Goal: Task Accomplishment & Management: Manage account settings

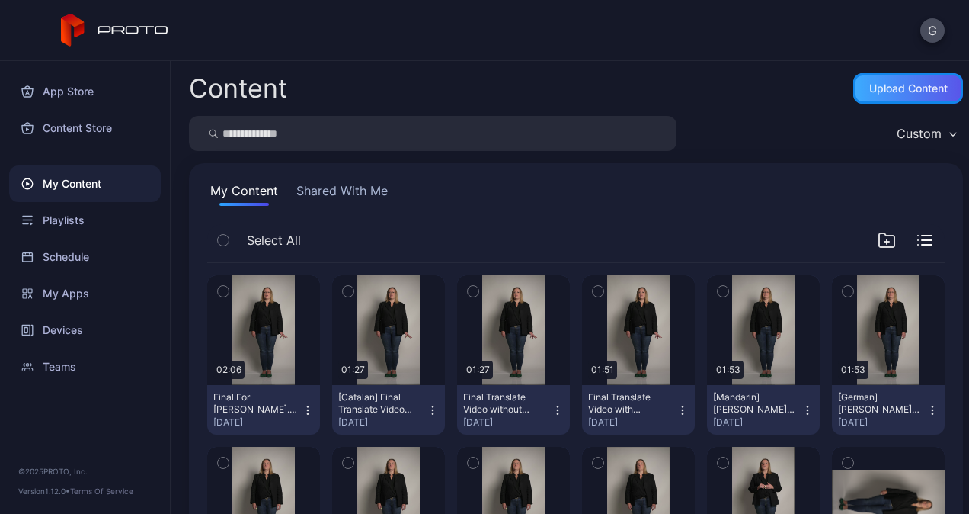
click at [882, 98] on div "Upload Content" at bounding box center [908, 88] width 110 height 30
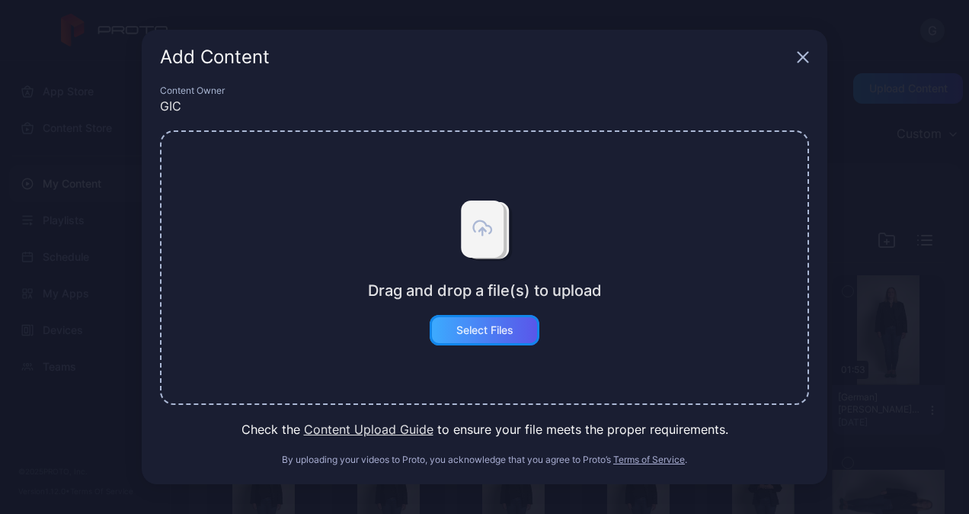
click at [488, 321] on div "Select Files" at bounding box center [485, 330] width 110 height 30
click at [799, 62] on icon "button" at bounding box center [803, 57] width 12 height 12
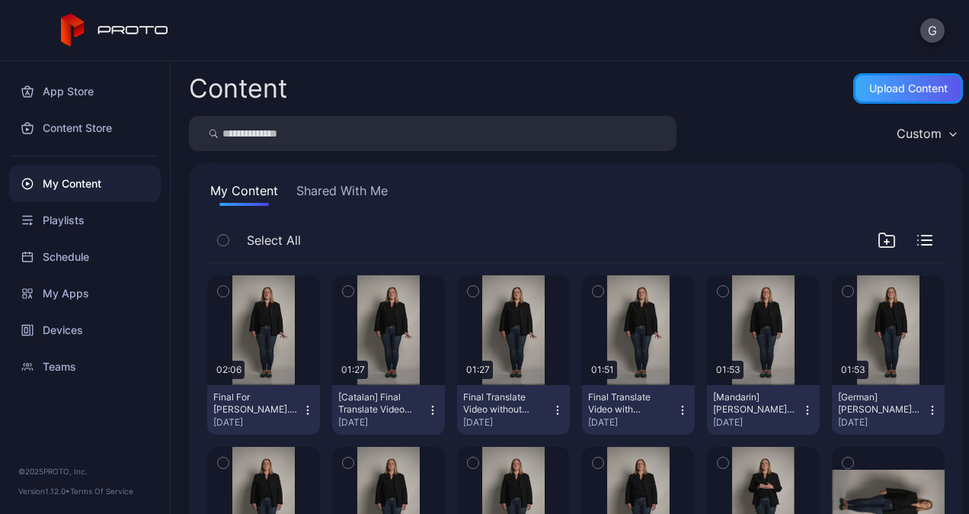
click at [903, 85] on div "Upload Content" at bounding box center [908, 88] width 78 height 12
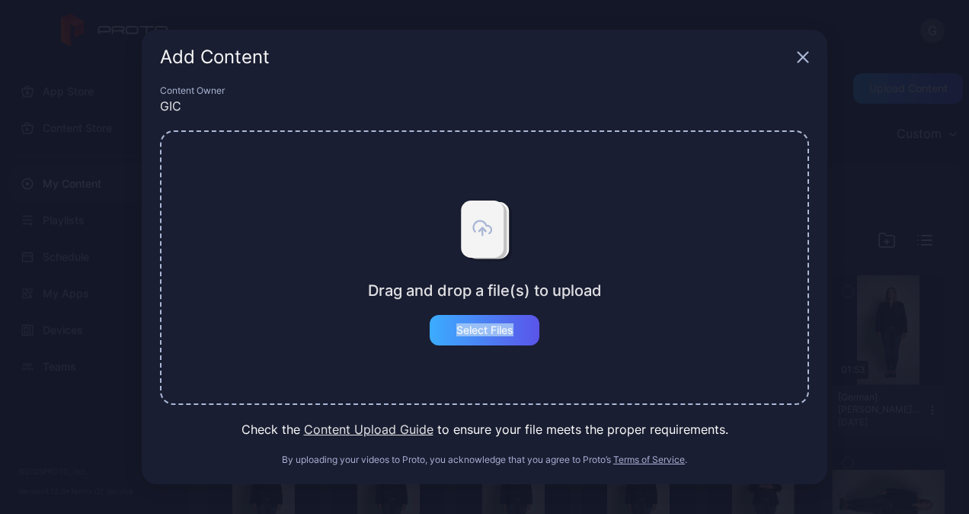
click at [514, 314] on div "Drag and drop a file(s) to upload Select Files" at bounding box center [485, 267] width 234 height 155
click at [514, 331] on button "Select Files" at bounding box center [485, 330] width 110 height 30
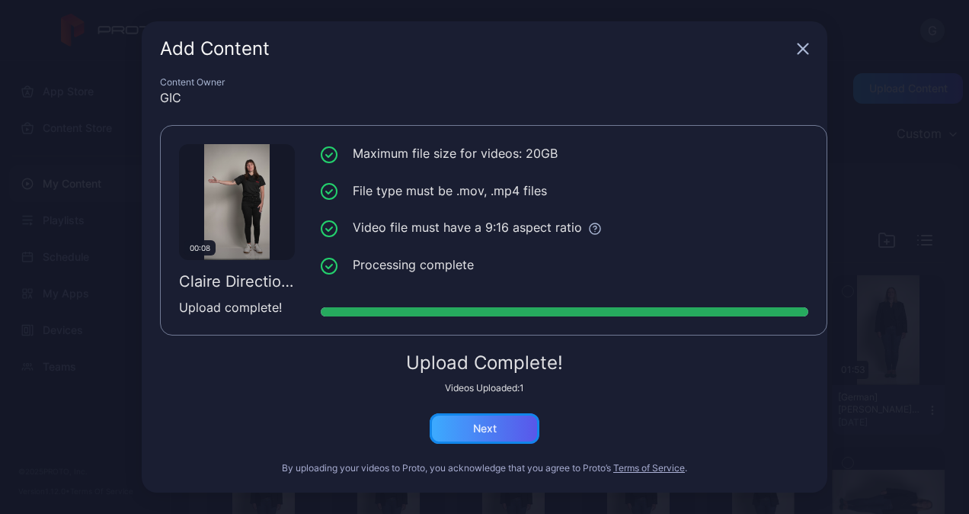
click at [477, 440] on div "Next" at bounding box center [485, 428] width 110 height 30
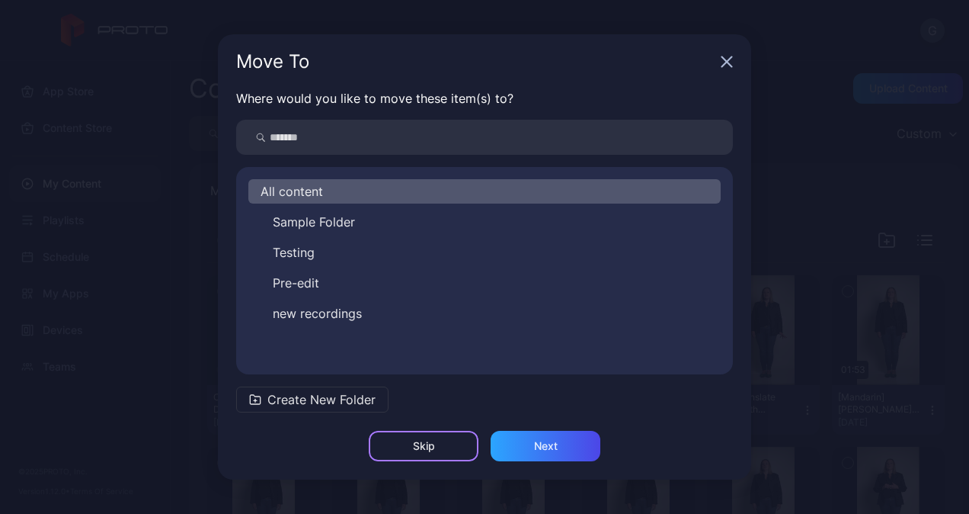
click at [457, 447] on div "Skip" at bounding box center [424, 446] width 110 height 30
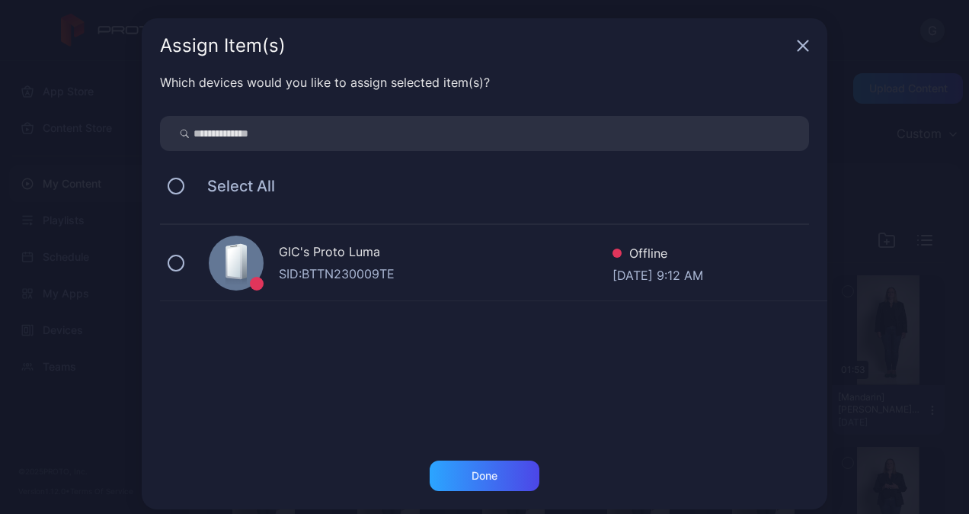
click at [230, 258] on icon at bounding box center [234, 261] width 13 height 30
click at [501, 485] on div "Done" at bounding box center [485, 475] width 110 height 30
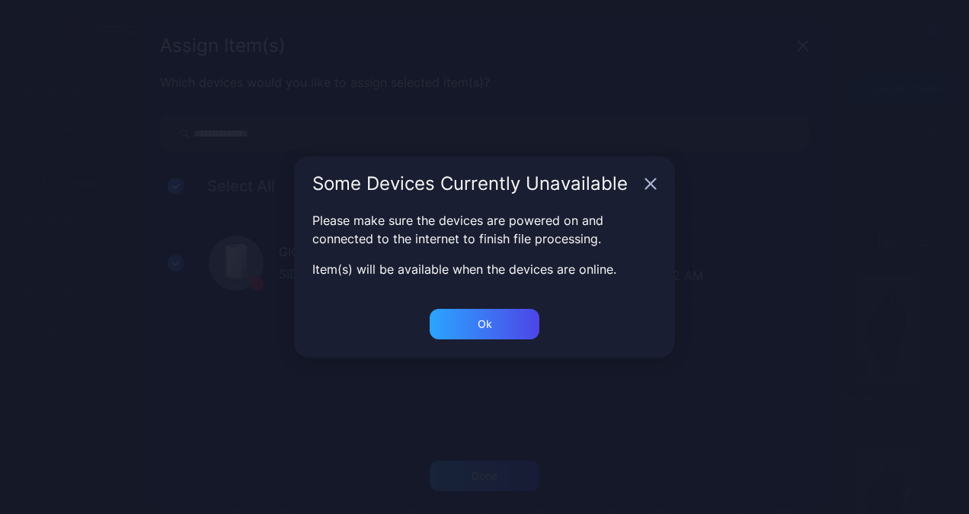
click at [500, 477] on div "Some Devices Currently Unavailable Please make sure the devices are powered on …" at bounding box center [484, 263] width 969 height 527
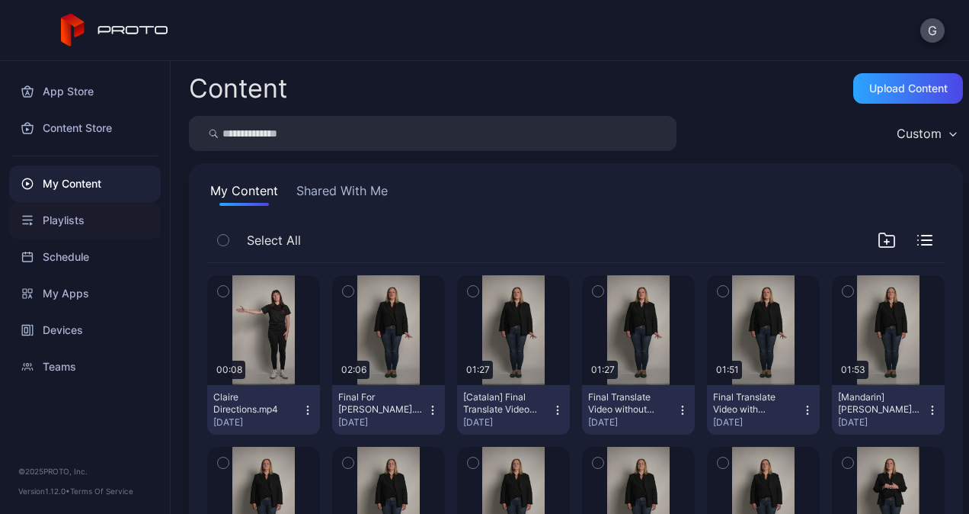
click at [70, 218] on div "Playlists" at bounding box center [85, 220] width 152 height 37
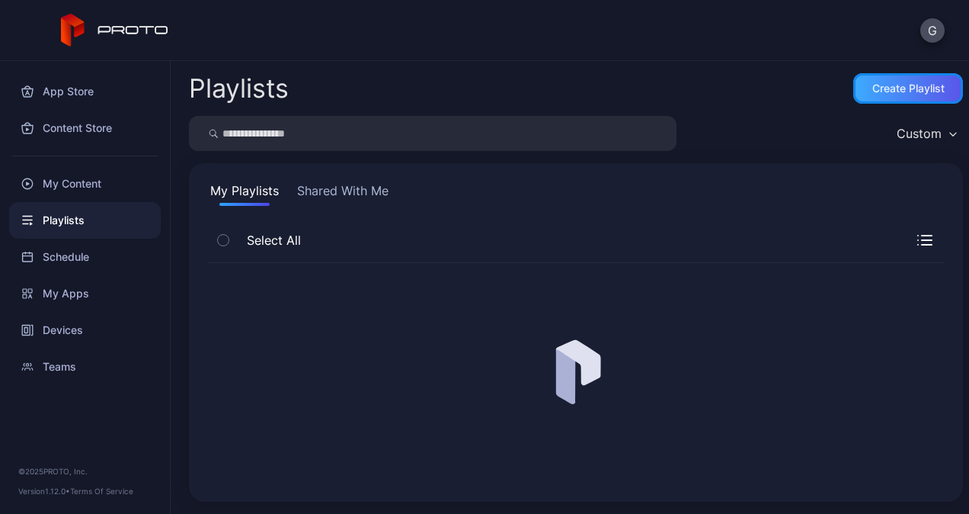
click at [853, 99] on div "Create Playlist" at bounding box center [908, 88] width 110 height 30
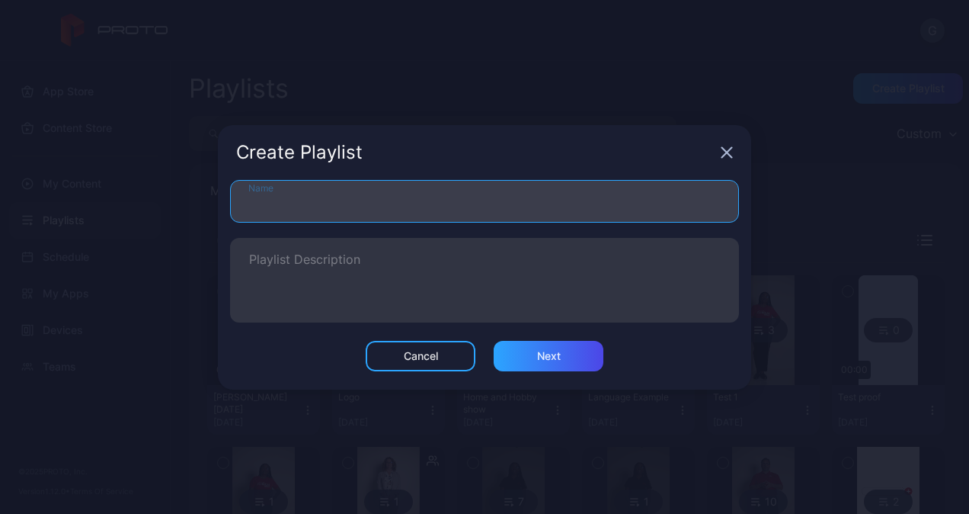
click at [384, 210] on input "Name" at bounding box center [484, 201] width 509 height 43
click at [653, 200] on input "Name" at bounding box center [484, 201] width 509 height 43
type input "*"
type input "**********"
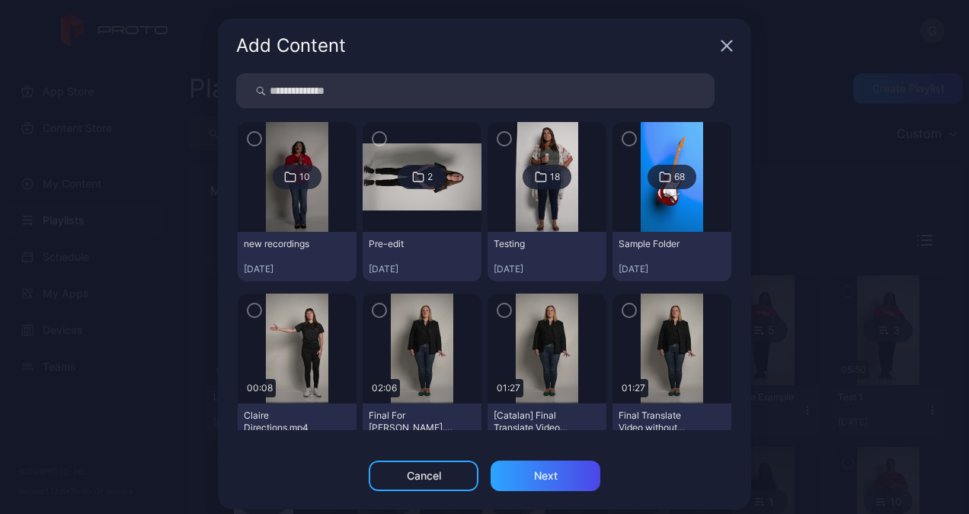
click at [321, 339] on div at bounding box center [297, 348] width 119 height 110
click at [297, 354] on img at bounding box center [297, 348] width 62 height 110
click at [248, 306] on icon "button" at bounding box center [254, 310] width 12 height 17
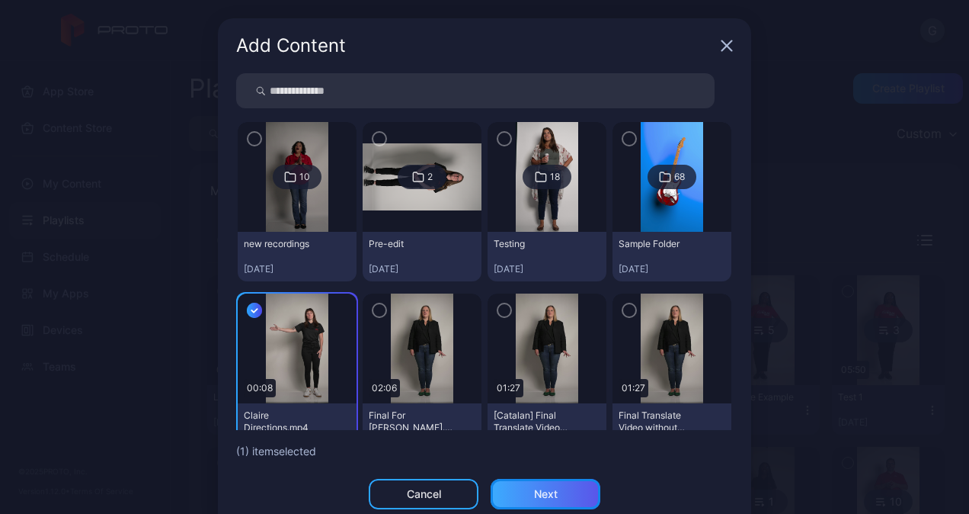
click at [504, 491] on div "Next" at bounding box center [546, 494] width 110 height 30
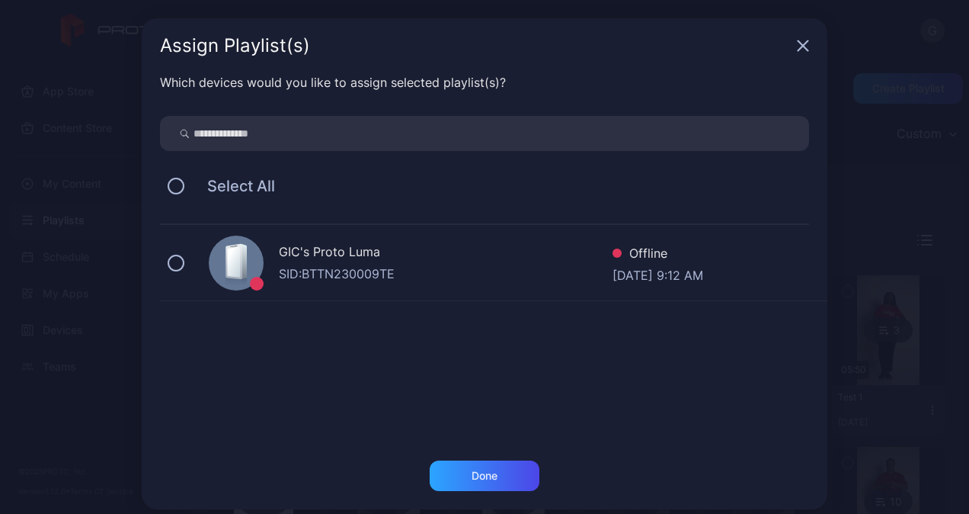
click at [460, 236] on div "GIC's Proto [PERSON_NAME]: BTTN230009TE Offline [DATE] 9:12 AM" at bounding box center [494, 263] width 668 height 76
click at [472, 470] on div "Done" at bounding box center [485, 475] width 26 height 12
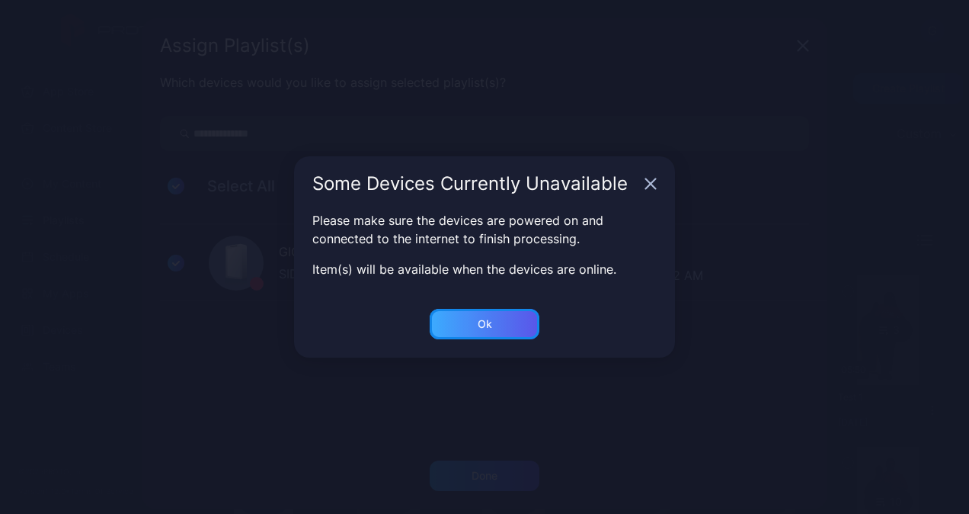
click at [496, 460] on div "Ok" at bounding box center [485, 475] width 110 height 30
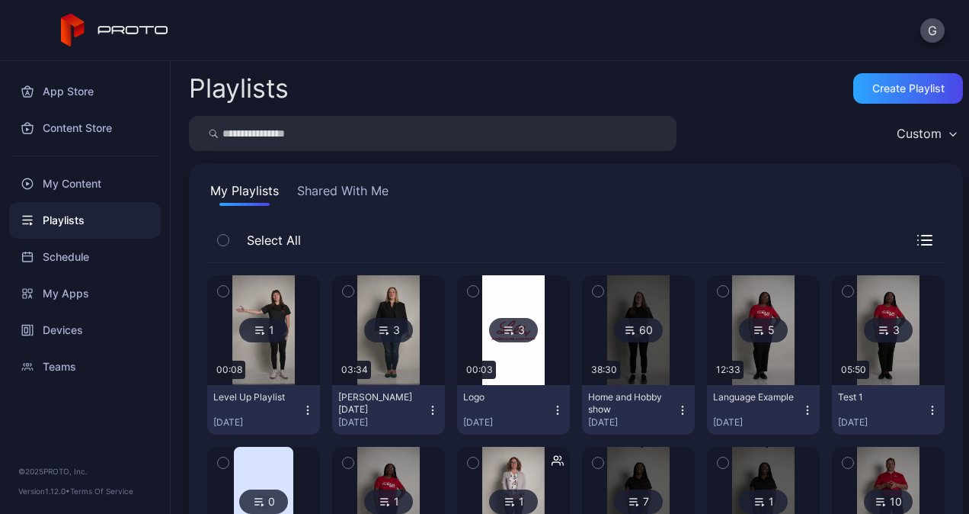
click at [303, 328] on div at bounding box center [264, 330] width 110 height 110
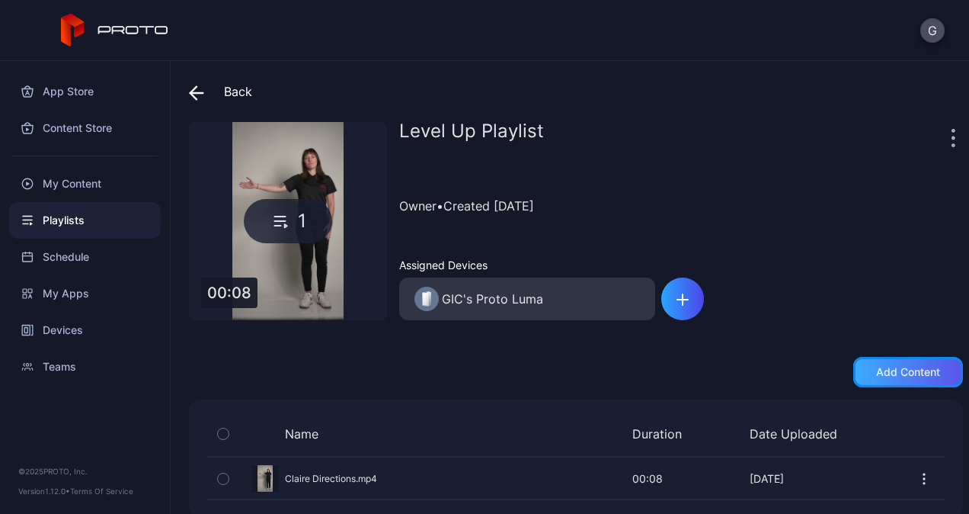
click at [904, 364] on div "Add content" at bounding box center [908, 372] width 110 height 30
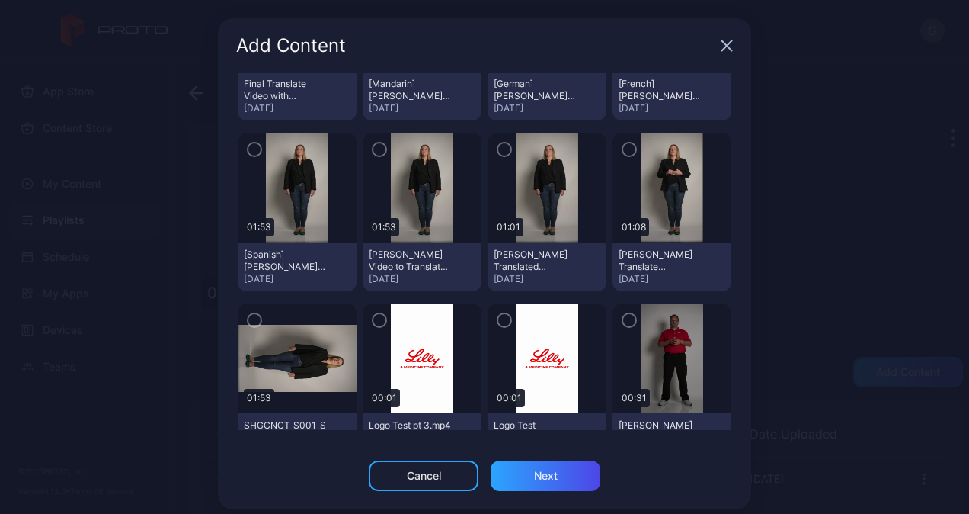
scroll to position [533, 0]
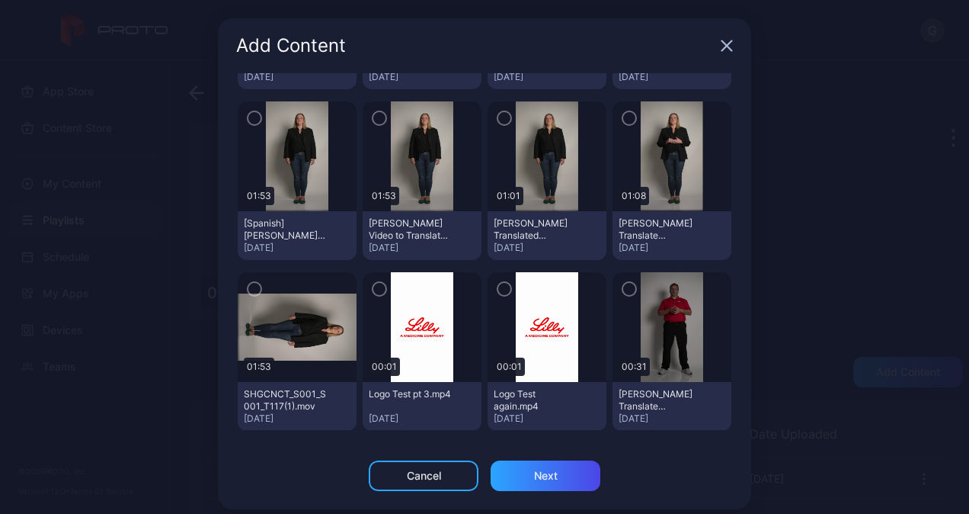
click at [440, 323] on div at bounding box center [422, 327] width 119 height 110
click at [391, 297] on img at bounding box center [422, 327] width 62 height 110
click at [373, 291] on icon "button" at bounding box center [379, 288] width 12 height 17
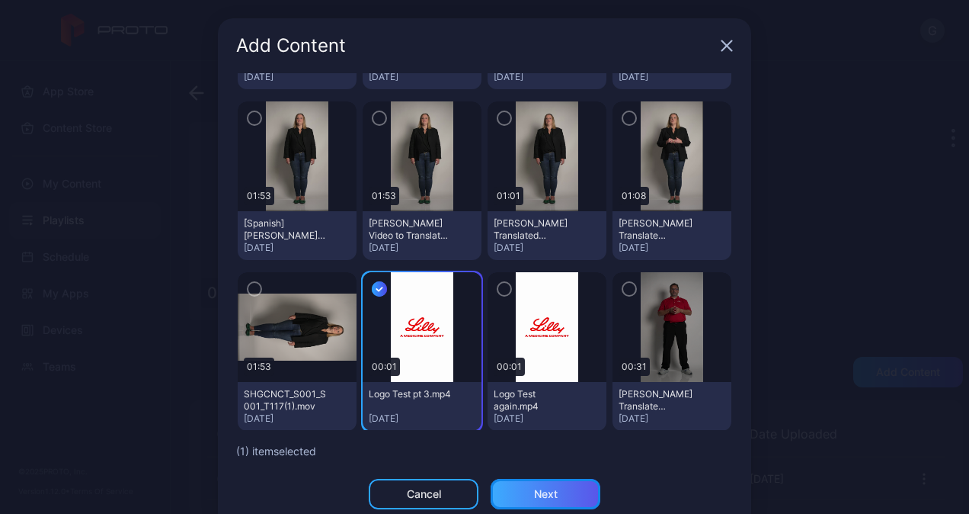
click at [534, 491] on div "Next" at bounding box center [546, 494] width 24 height 12
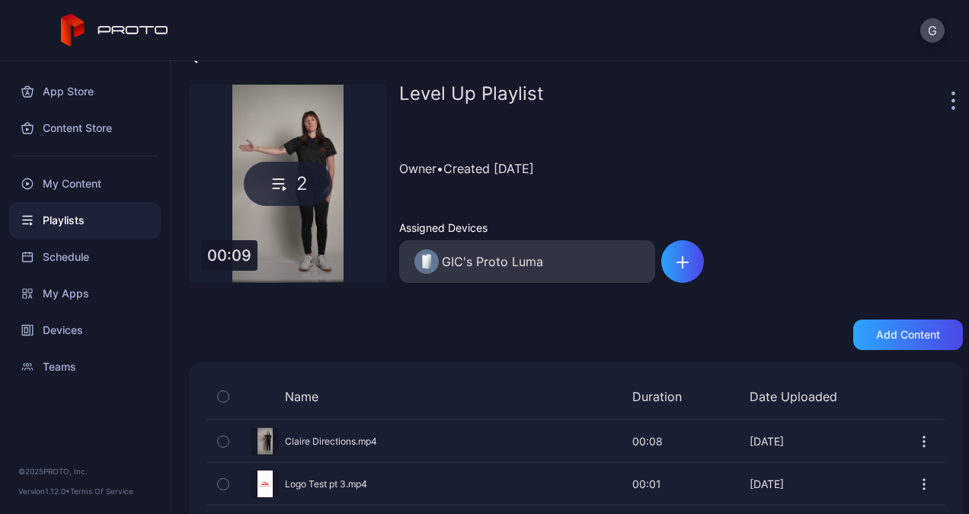
scroll to position [58, 0]
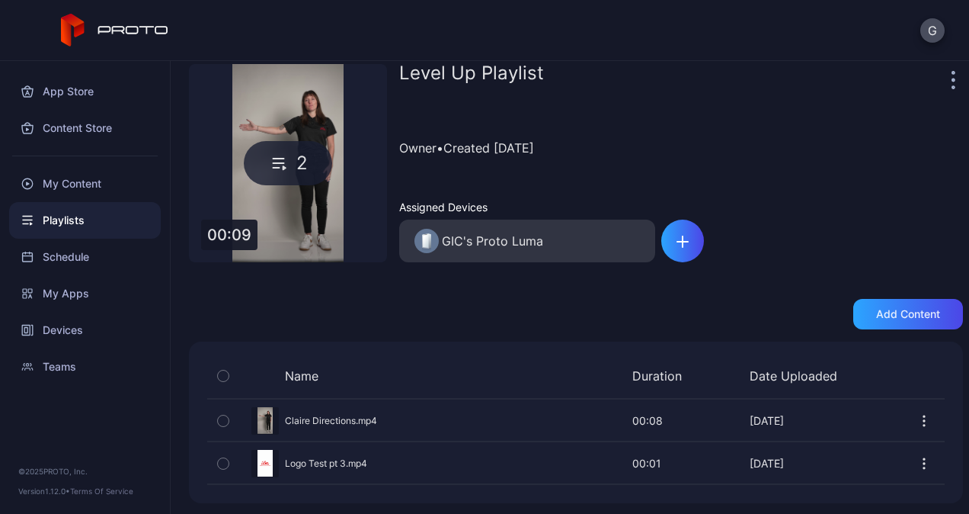
click at [917, 465] on icon "button" at bounding box center [924, 463] width 15 height 15
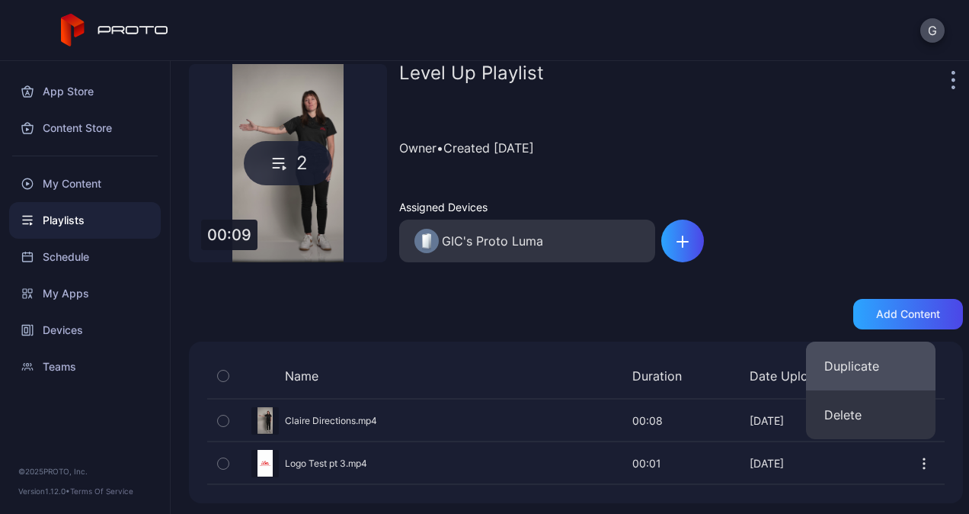
click at [896, 388] on button "Duplicate" at bounding box center [871, 365] width 130 height 49
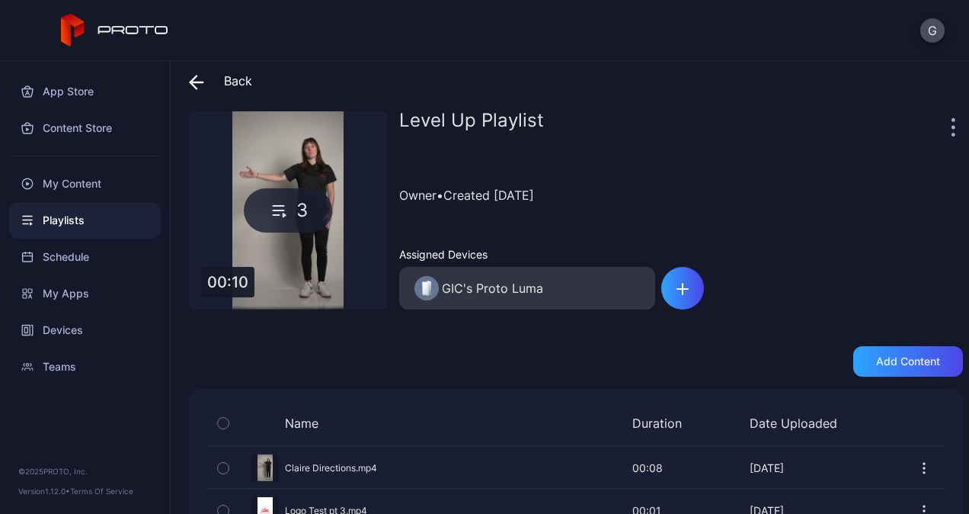
scroll to position [100, 0]
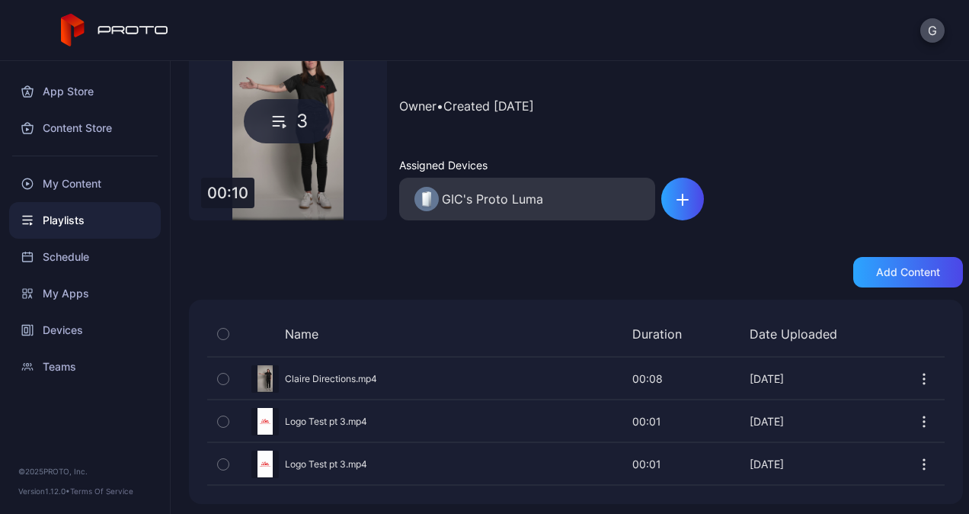
click at [917, 461] on icon "button" at bounding box center [924, 463] width 15 height 15
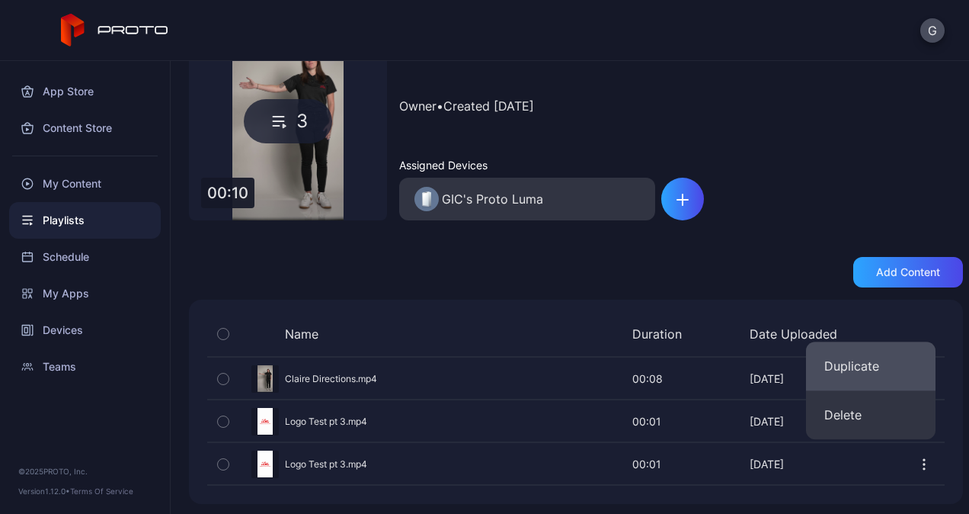
click at [876, 366] on button "Duplicate" at bounding box center [871, 365] width 130 height 49
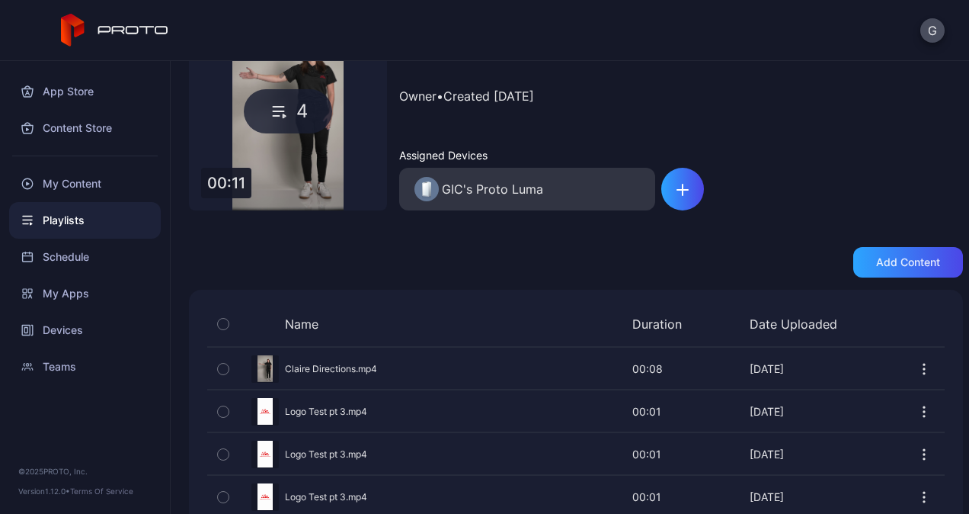
scroll to position [142, 0]
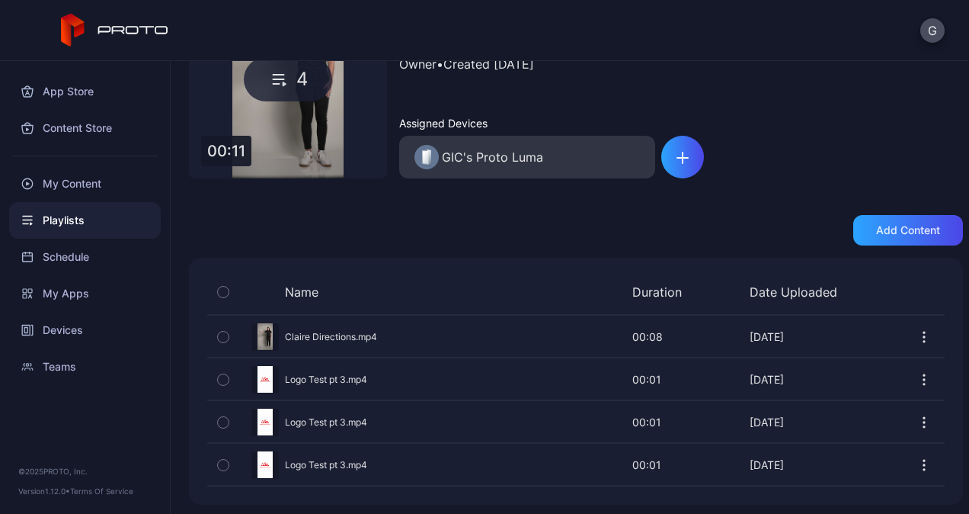
click at [917, 457] on icon "button" at bounding box center [924, 464] width 15 height 15
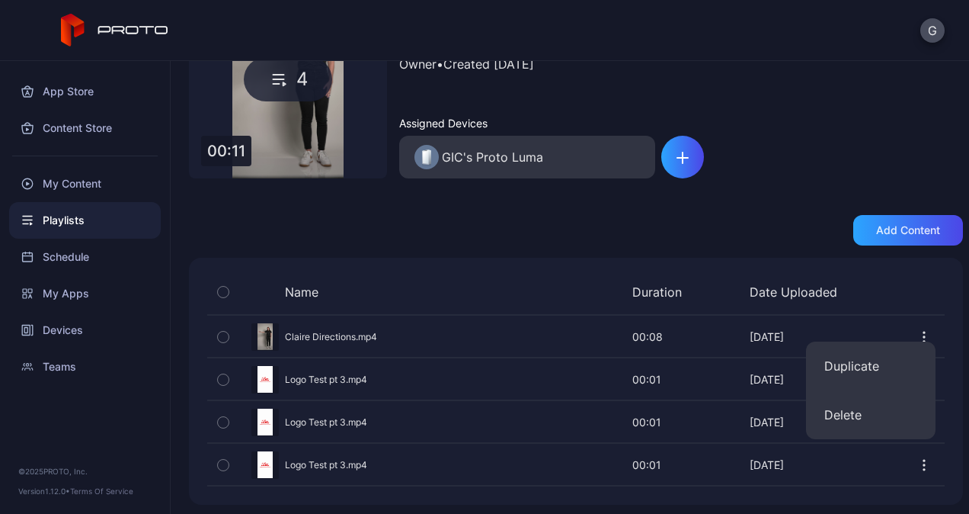
click at [885, 375] on button "Duplicate" at bounding box center [871, 365] width 130 height 49
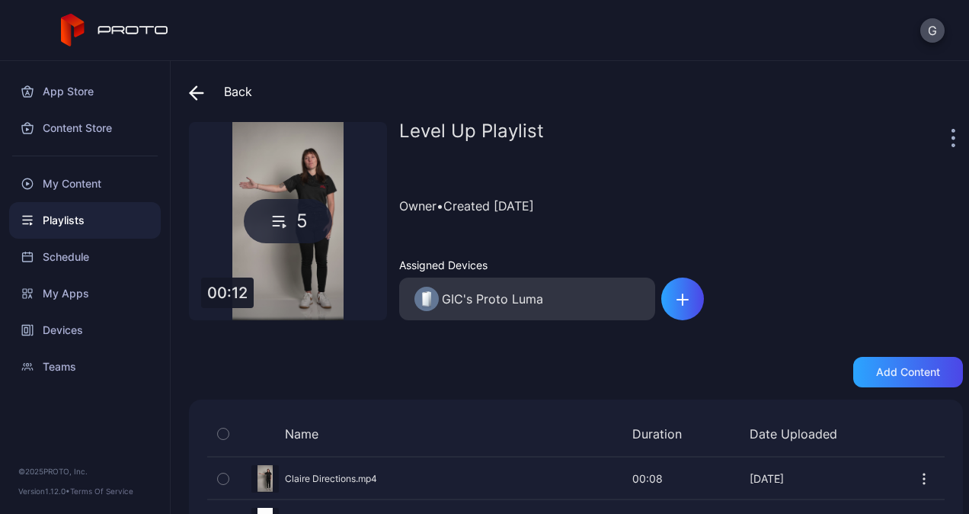
scroll to position [184, 0]
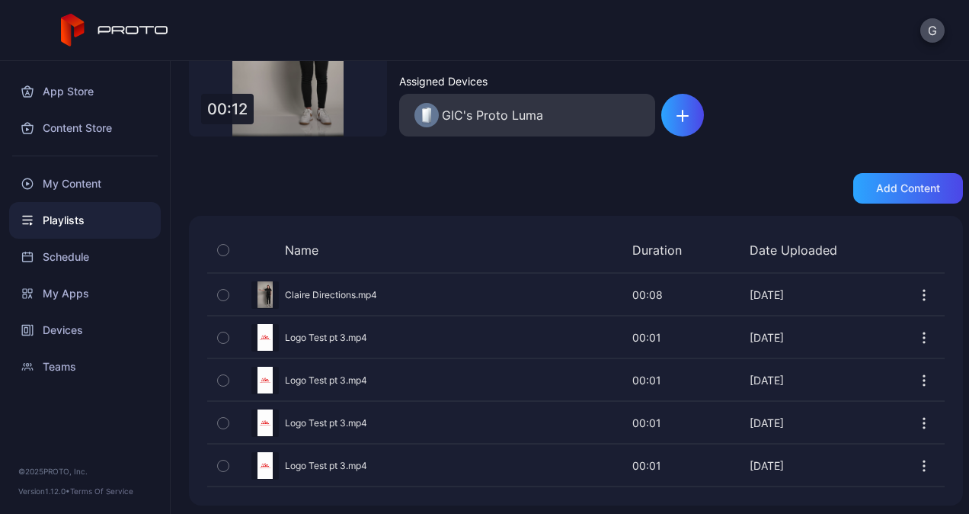
click at [901, 440] on div "Preview Logo Test pt 3.mp4 00:01 00:01 [DATE]" at bounding box center [576, 422] width 738 height 41
click at [917, 453] on button "button" at bounding box center [924, 465] width 15 height 30
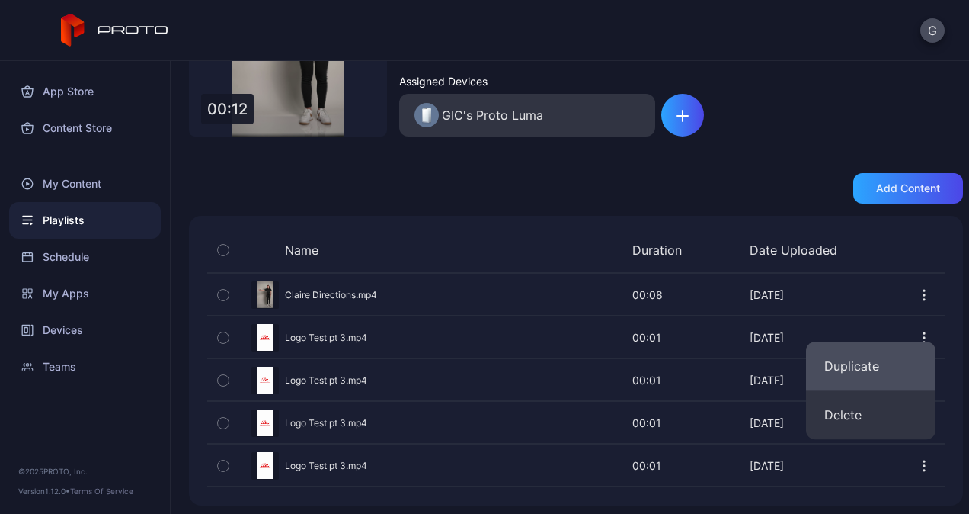
click at [892, 382] on button "Duplicate" at bounding box center [871, 365] width 130 height 49
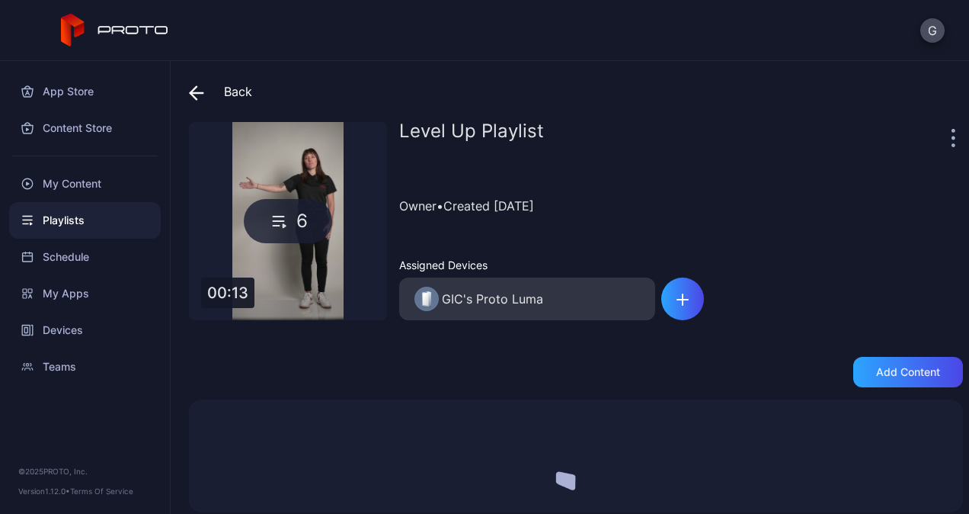
scroll to position [226, 0]
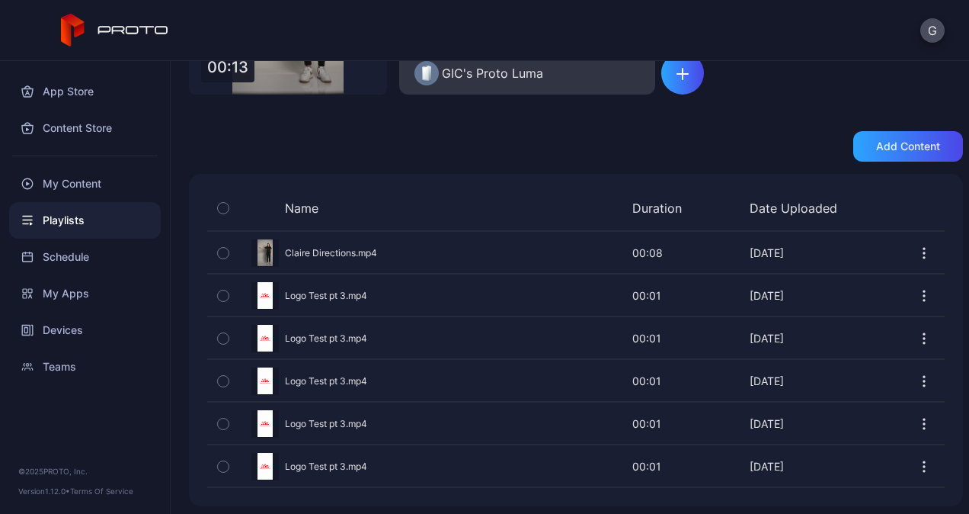
click at [917, 453] on button "button" at bounding box center [924, 466] width 15 height 30
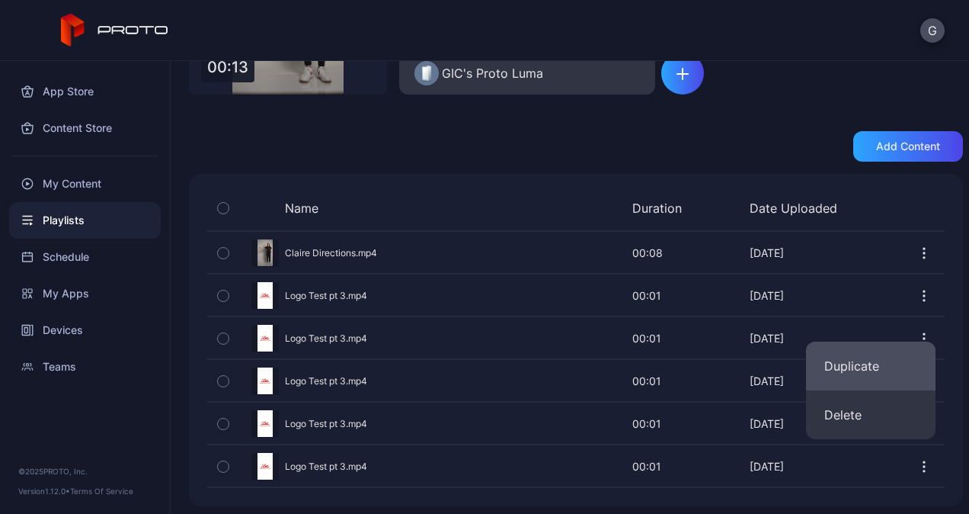
click at [899, 376] on button "Duplicate" at bounding box center [871, 365] width 130 height 49
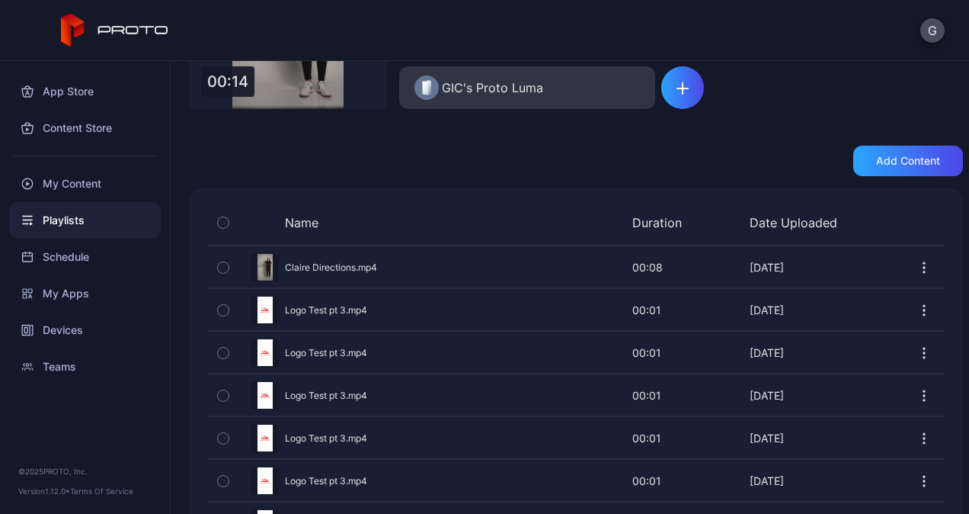
scroll to position [267, 0]
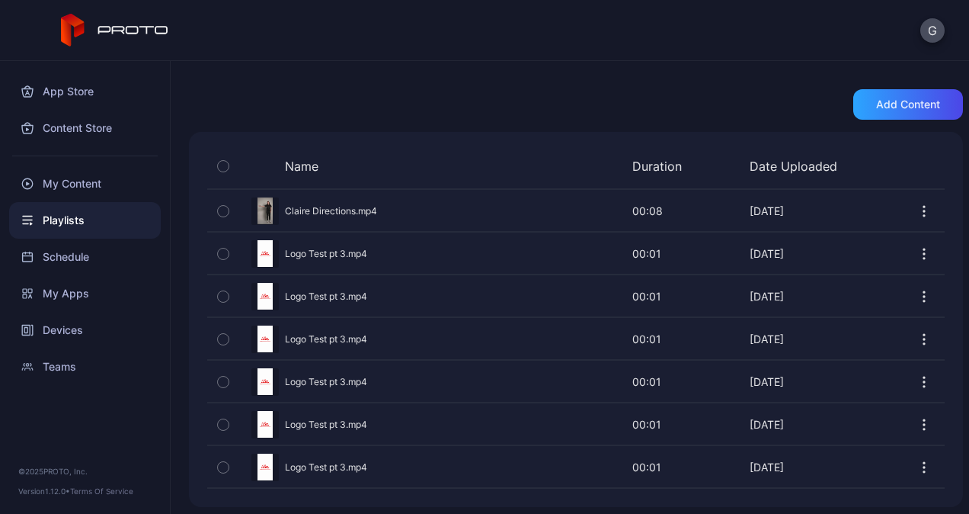
click at [917, 452] on button "button" at bounding box center [924, 467] width 15 height 30
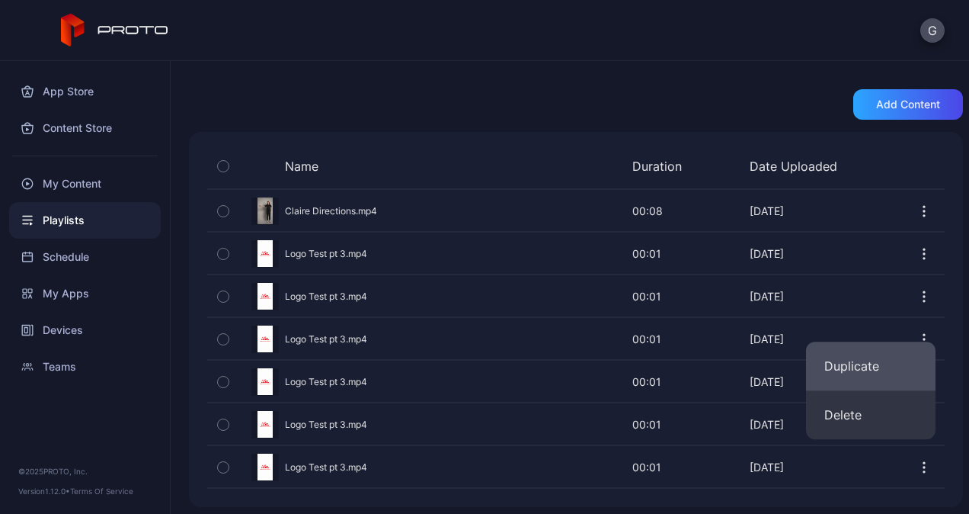
click at [892, 379] on button "Duplicate" at bounding box center [871, 365] width 130 height 49
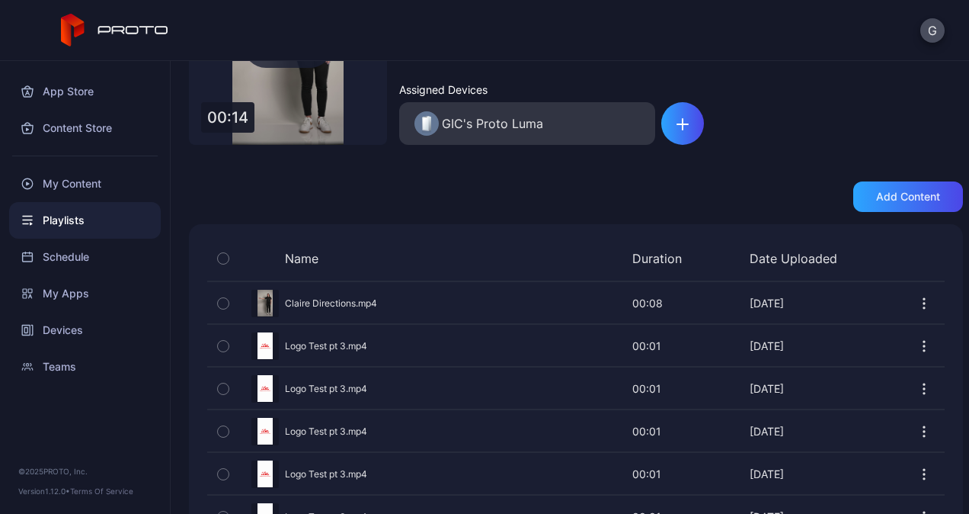
scroll to position [309, 0]
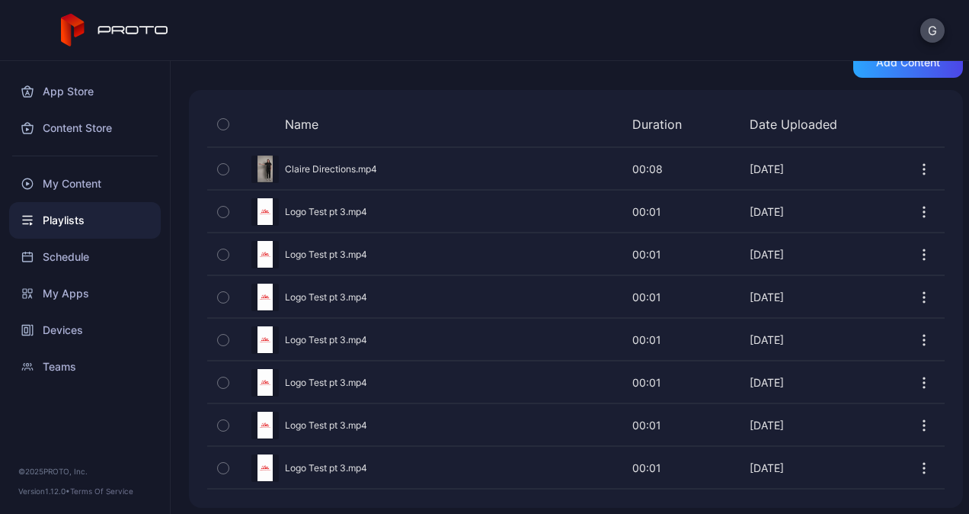
click at [917, 460] on icon "button" at bounding box center [924, 467] width 15 height 15
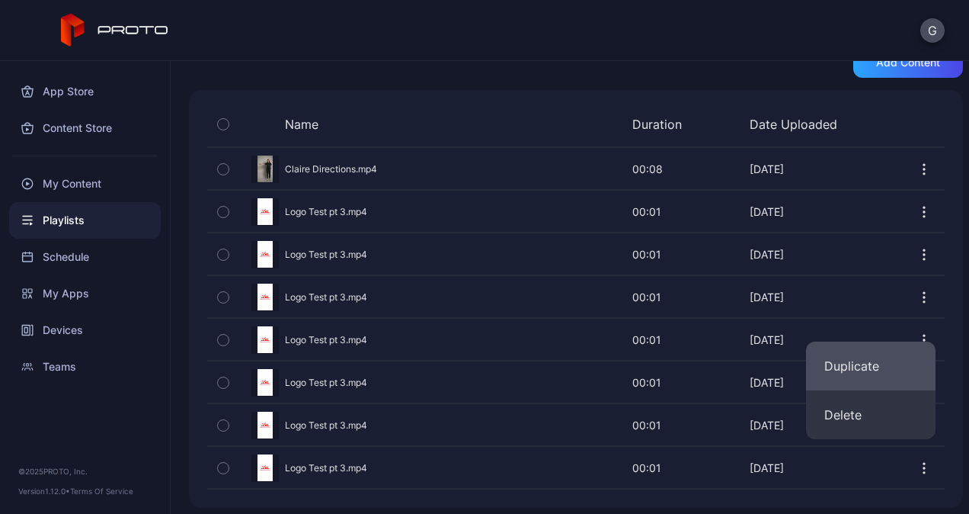
click at [888, 376] on button "Duplicate" at bounding box center [871, 365] width 130 height 49
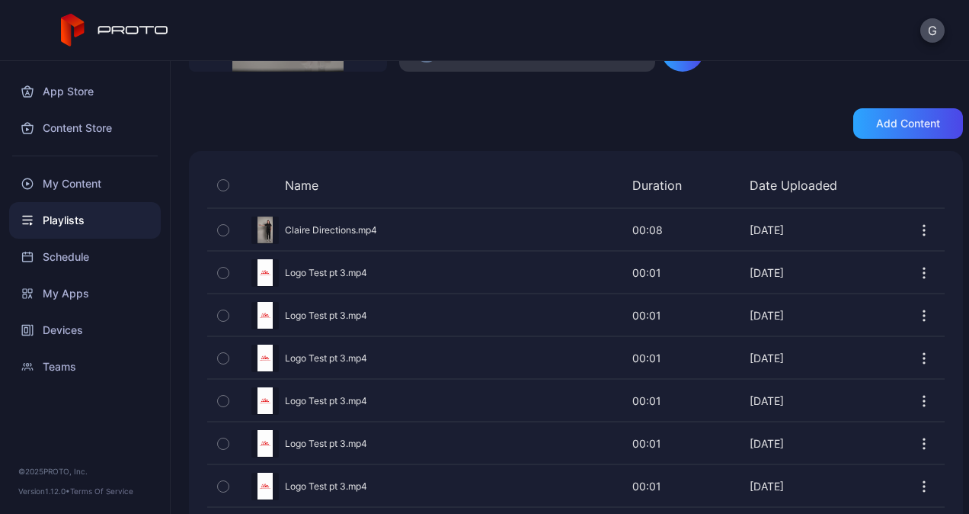
scroll to position [351, 0]
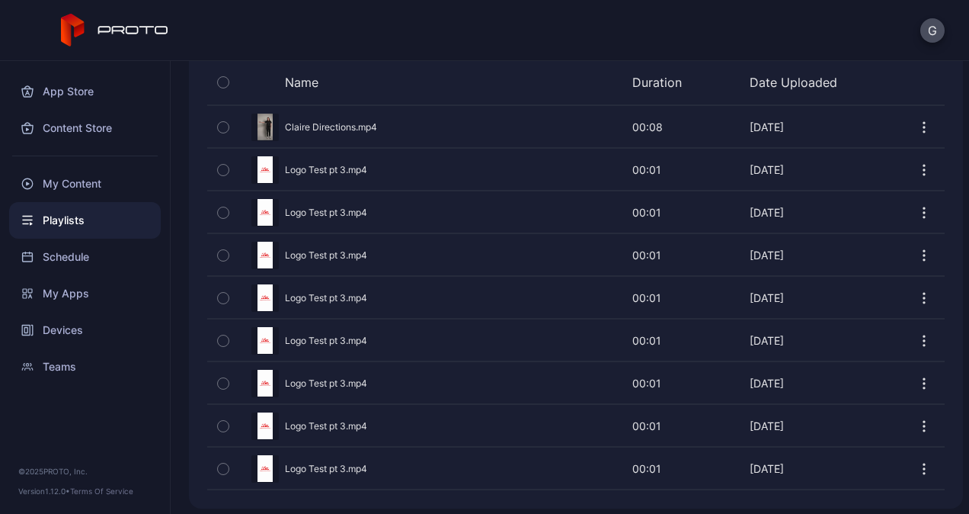
click at [917, 466] on icon "button" at bounding box center [924, 468] width 15 height 15
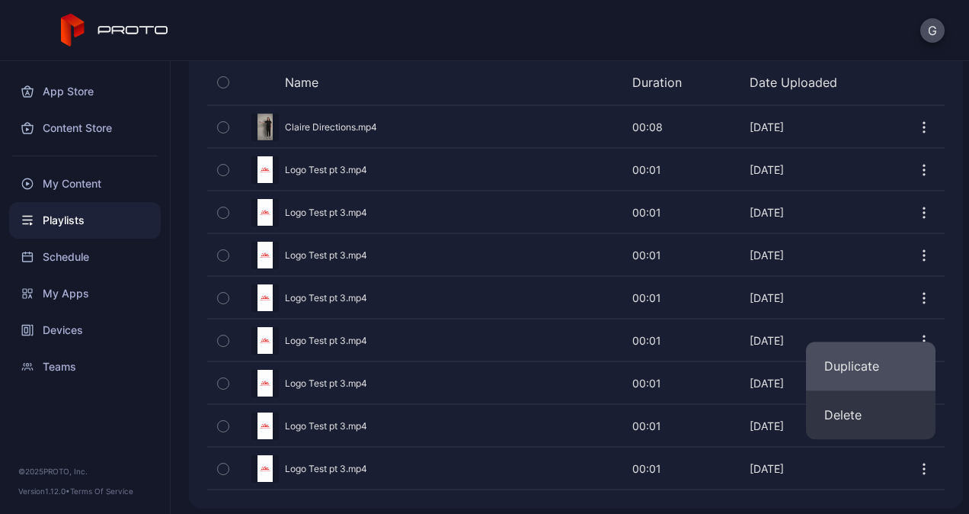
click at [896, 373] on button "Duplicate" at bounding box center [871, 365] width 130 height 49
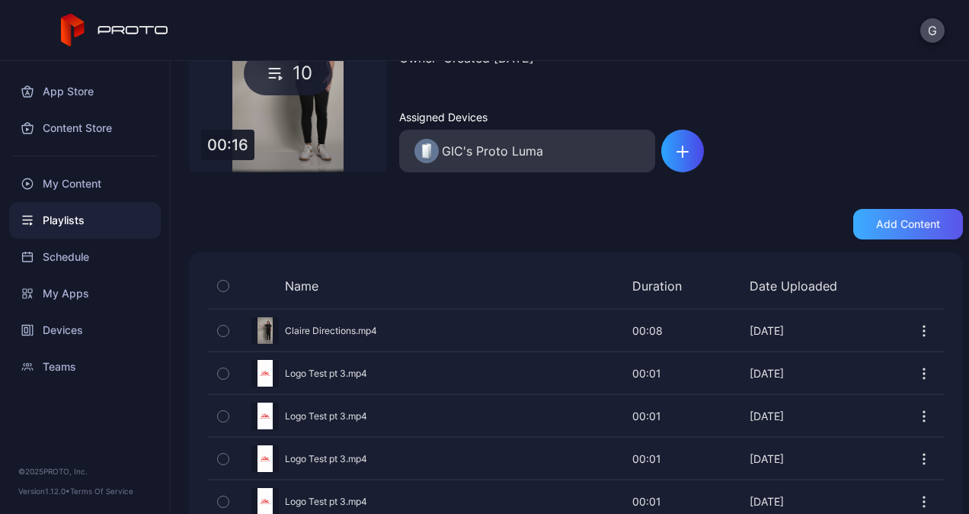
scroll to position [393, 0]
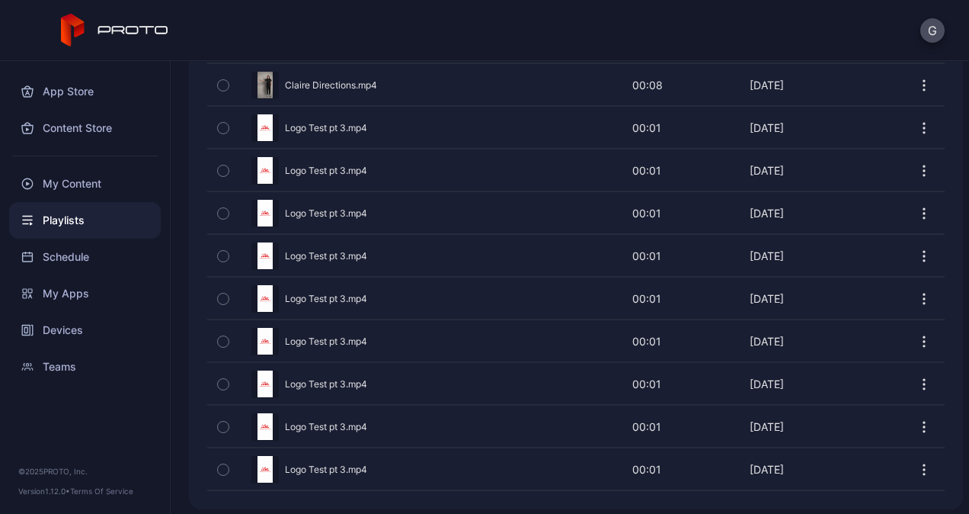
click at [917, 462] on icon "button" at bounding box center [924, 469] width 15 height 15
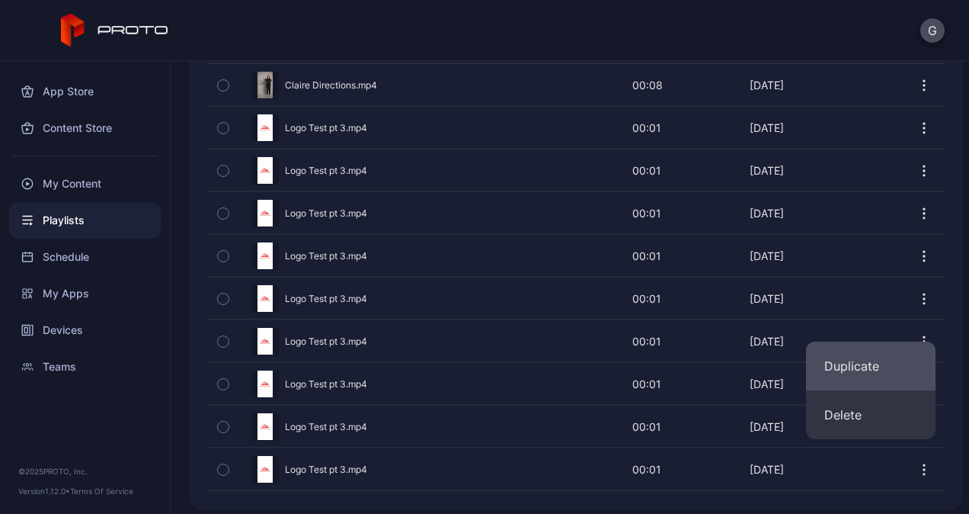
click at [901, 375] on button "Duplicate" at bounding box center [871, 365] width 130 height 49
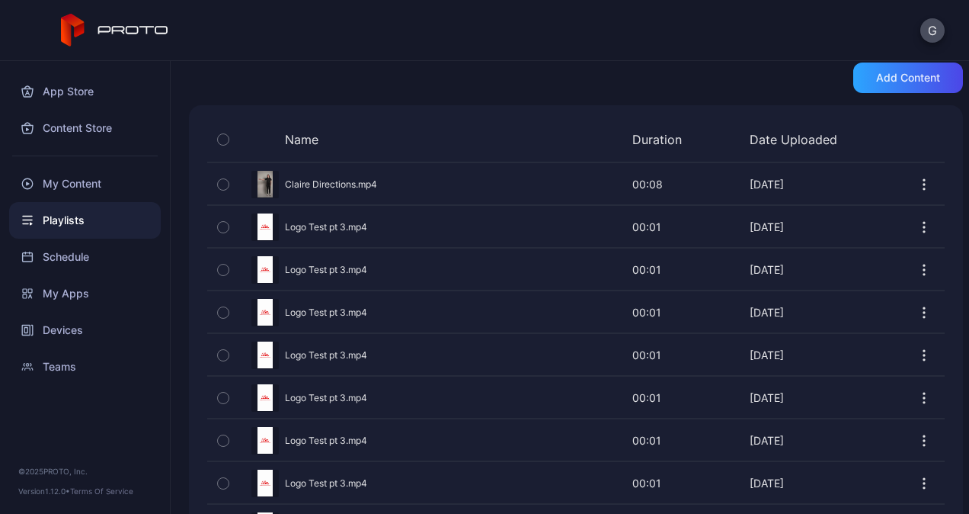
scroll to position [435, 0]
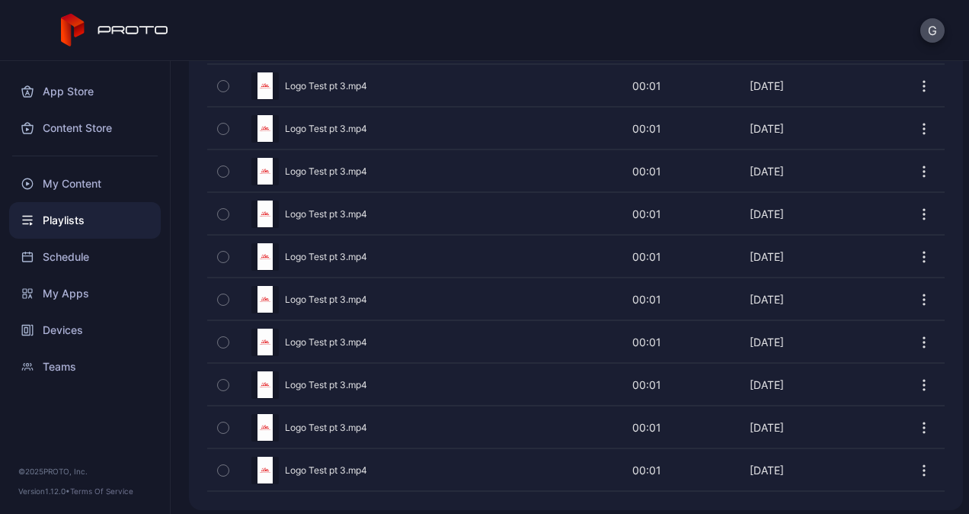
click at [917, 463] on icon "button" at bounding box center [924, 470] width 15 height 15
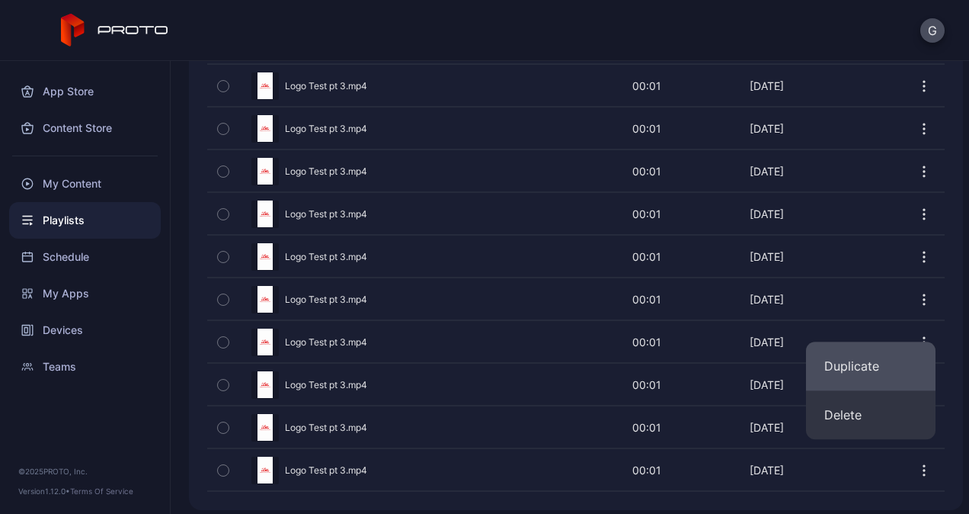
click at [898, 383] on button "Duplicate" at bounding box center [871, 365] width 130 height 49
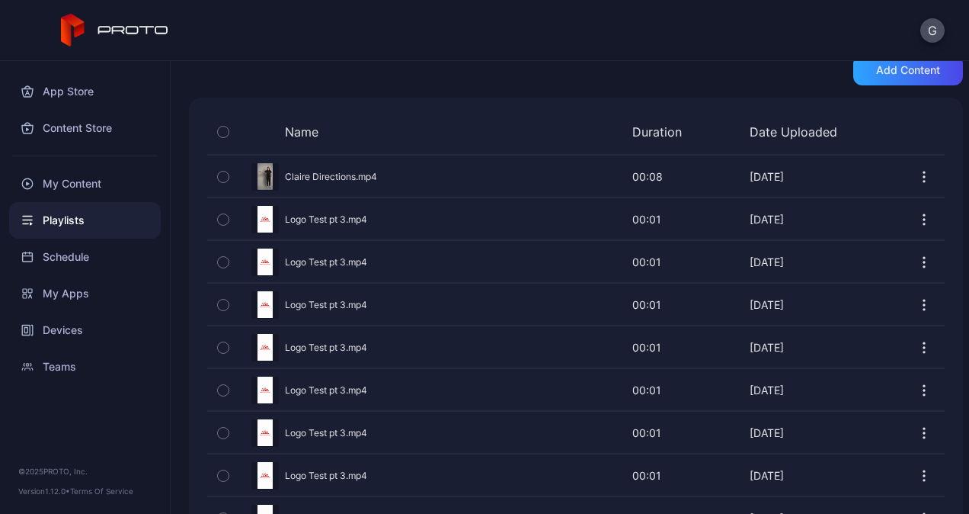
scroll to position [477, 0]
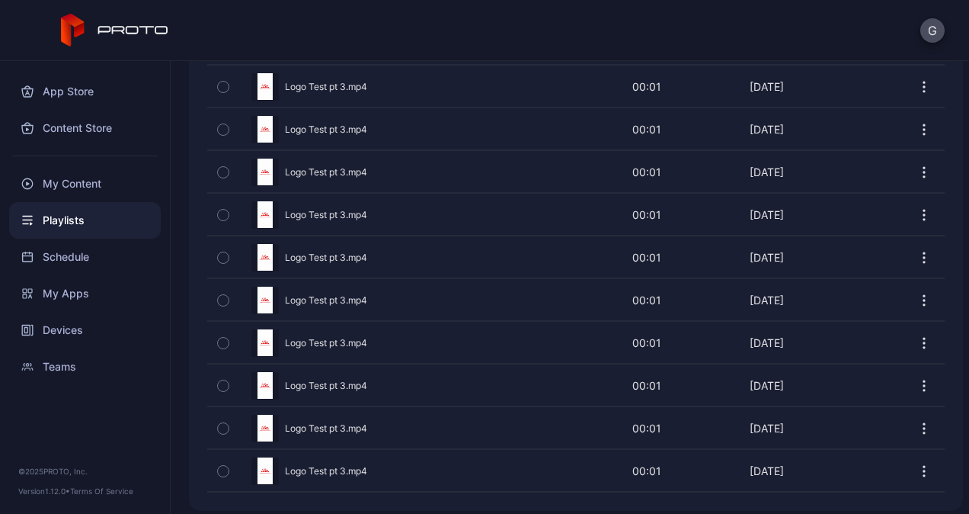
click at [917, 463] on icon "button" at bounding box center [924, 470] width 15 height 15
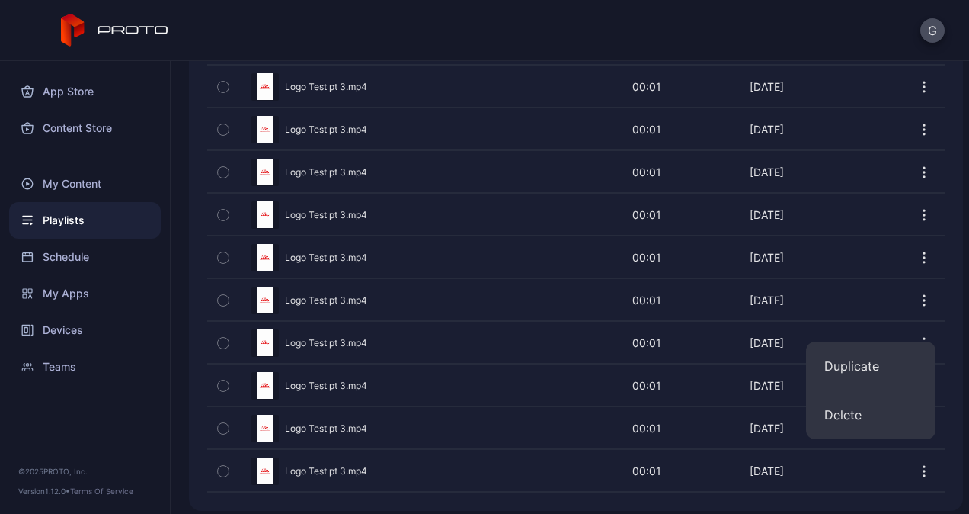
click at [878, 360] on button "Duplicate" at bounding box center [871, 365] width 130 height 49
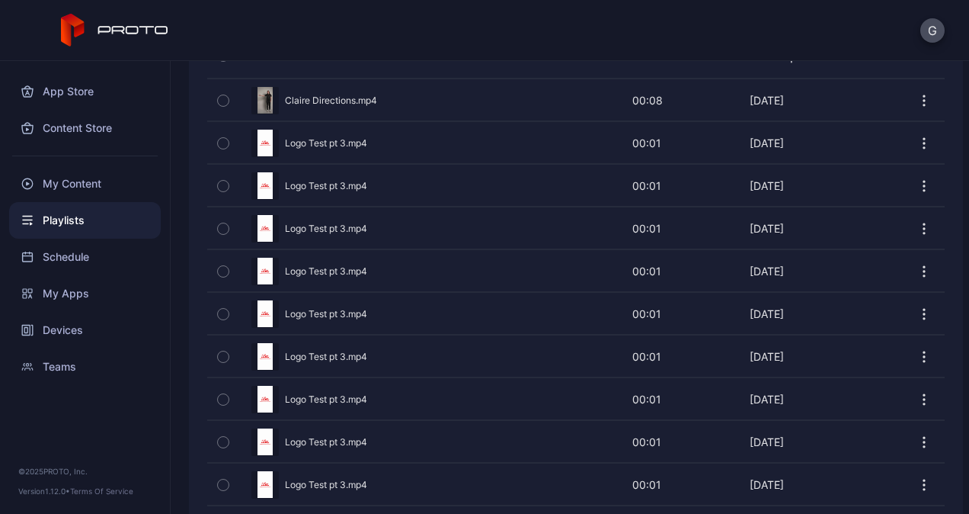
scroll to position [519, 0]
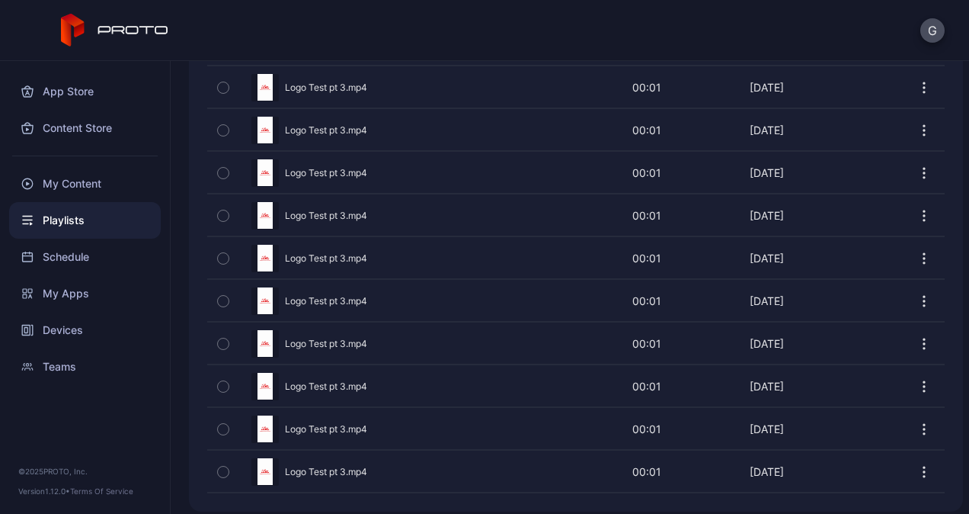
click at [917, 464] on icon "button" at bounding box center [924, 471] width 15 height 15
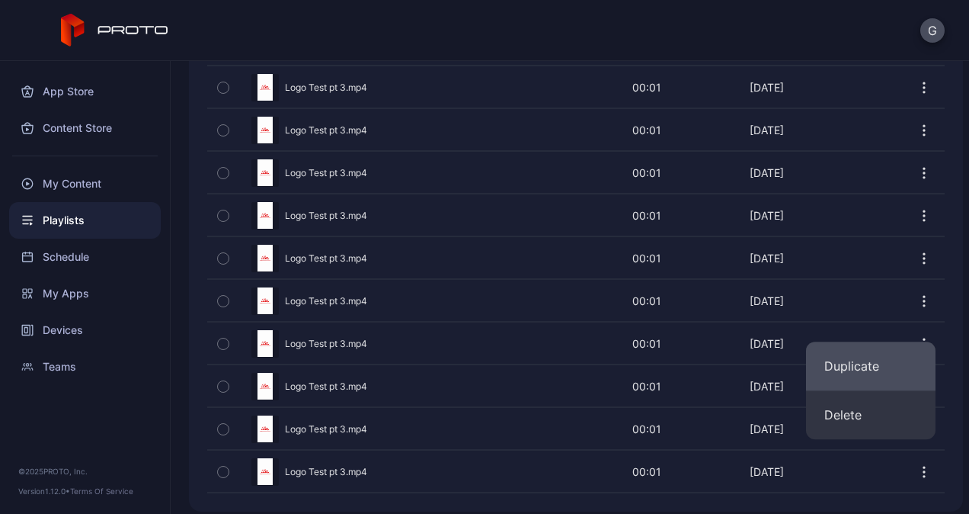
click at [881, 372] on button "Duplicate" at bounding box center [871, 365] width 130 height 49
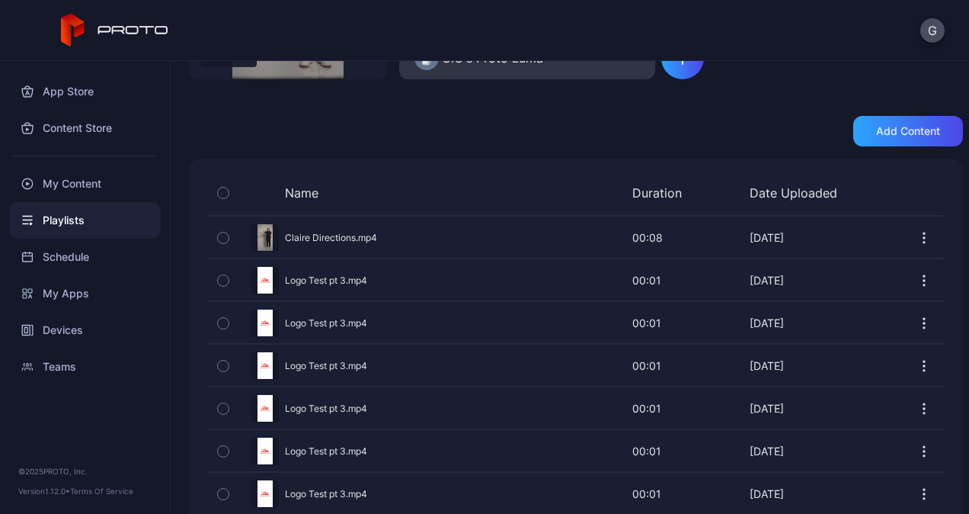
scroll to position [305, 0]
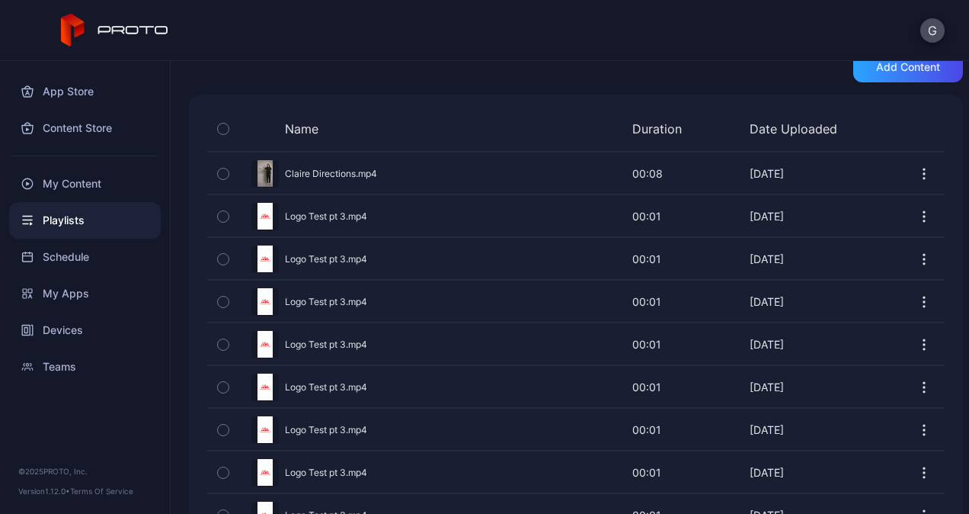
click at [917, 302] on icon "button" at bounding box center [924, 301] width 15 height 15
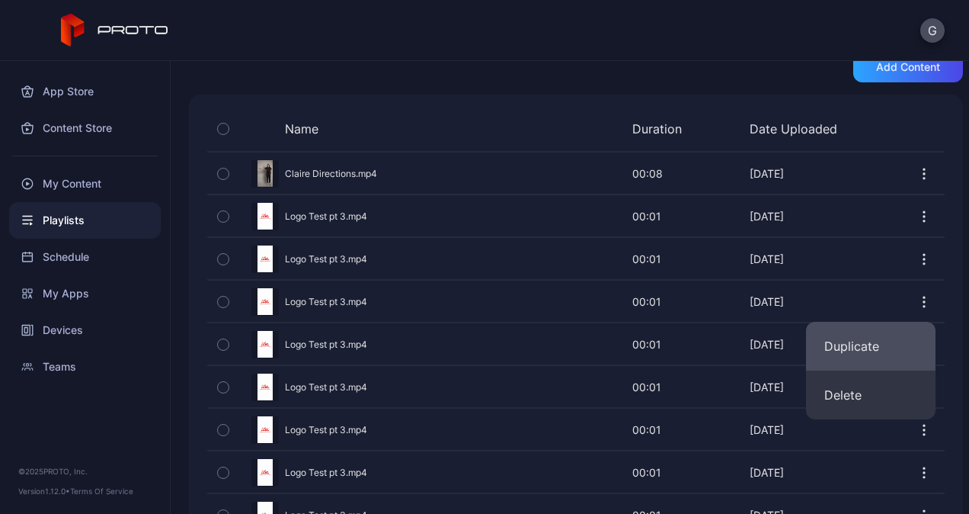
click at [904, 331] on button "Duplicate" at bounding box center [871, 346] width 130 height 49
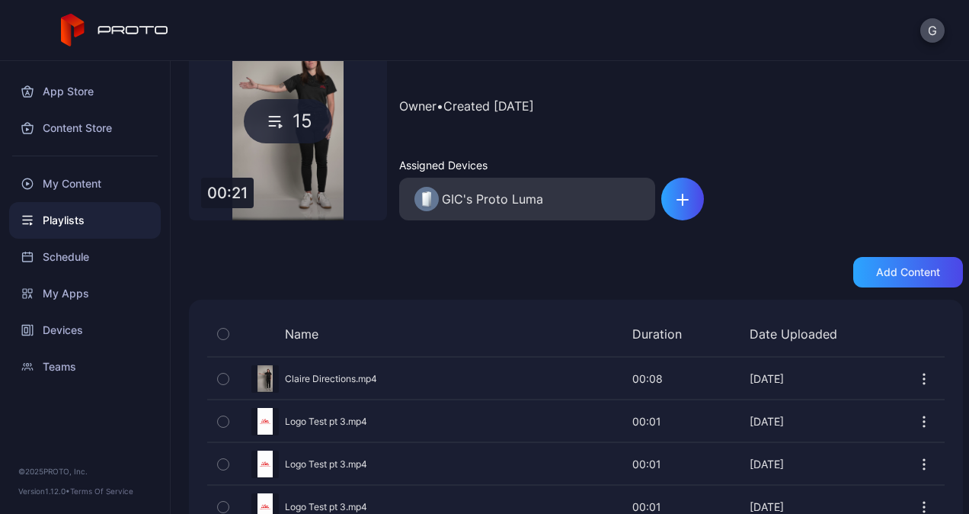
scroll to position [152, 0]
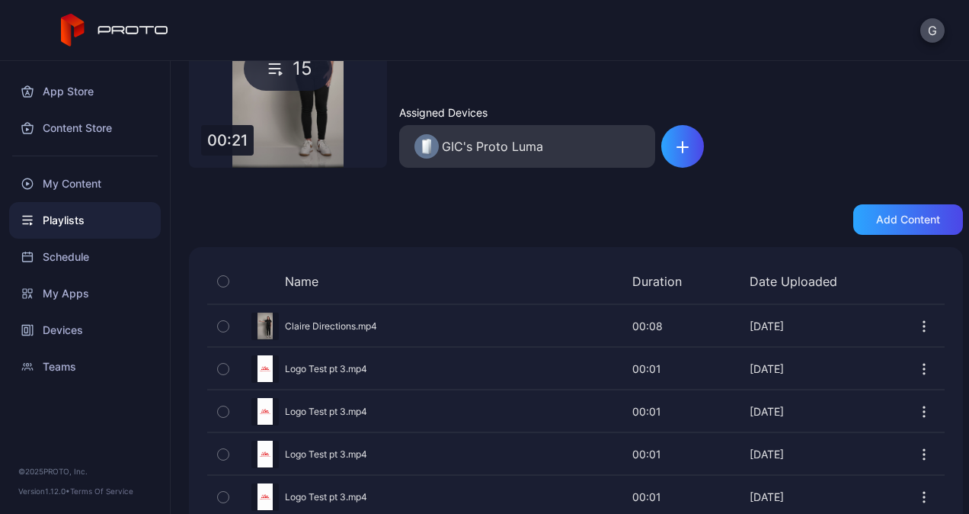
click at [917, 396] on button "button" at bounding box center [924, 411] width 15 height 30
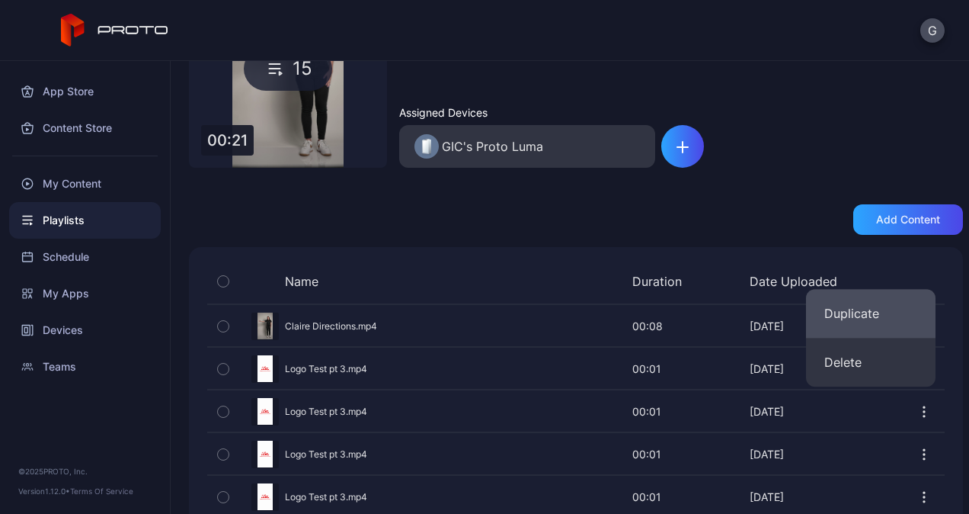
click at [899, 325] on button "Duplicate" at bounding box center [871, 313] width 130 height 49
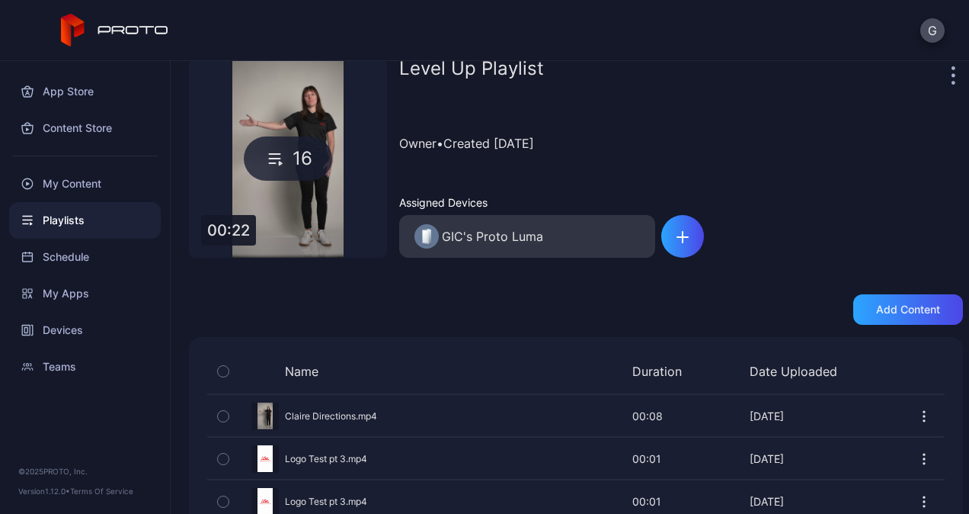
scroll to position [163, 0]
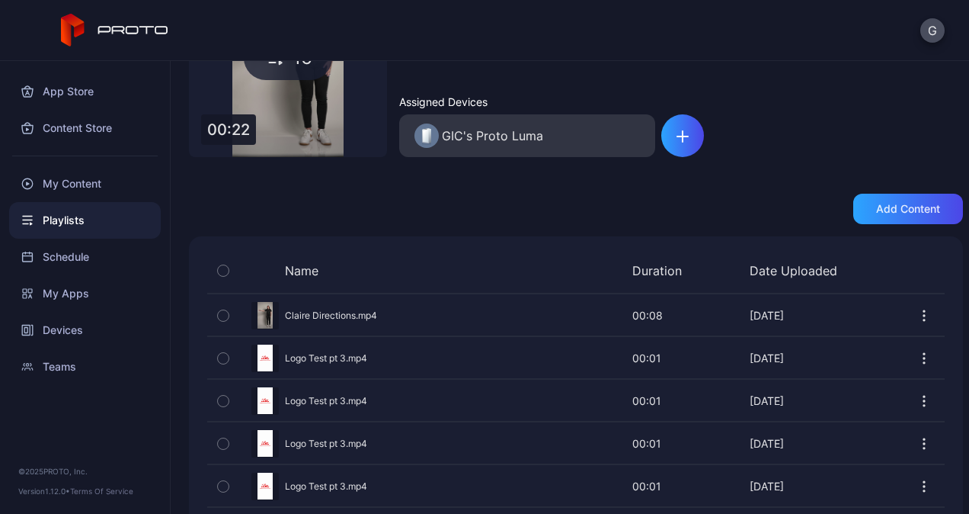
click at [917, 348] on button "button" at bounding box center [924, 358] width 15 height 30
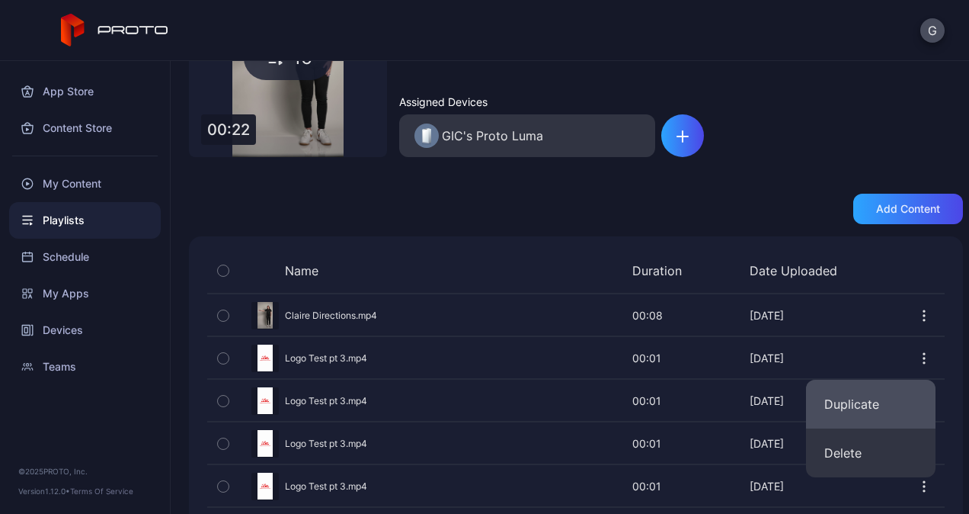
click at [897, 398] on button "Duplicate" at bounding box center [871, 403] width 130 height 49
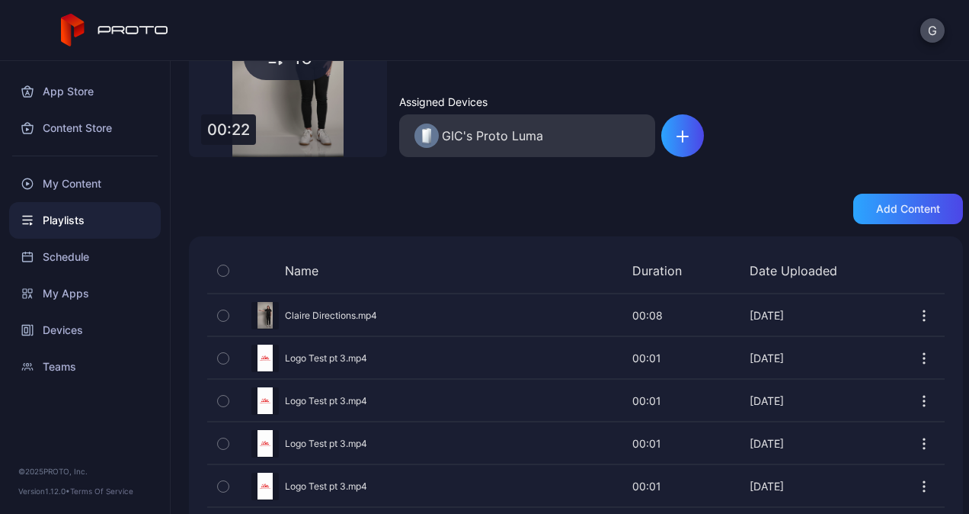
scroll to position [0, 0]
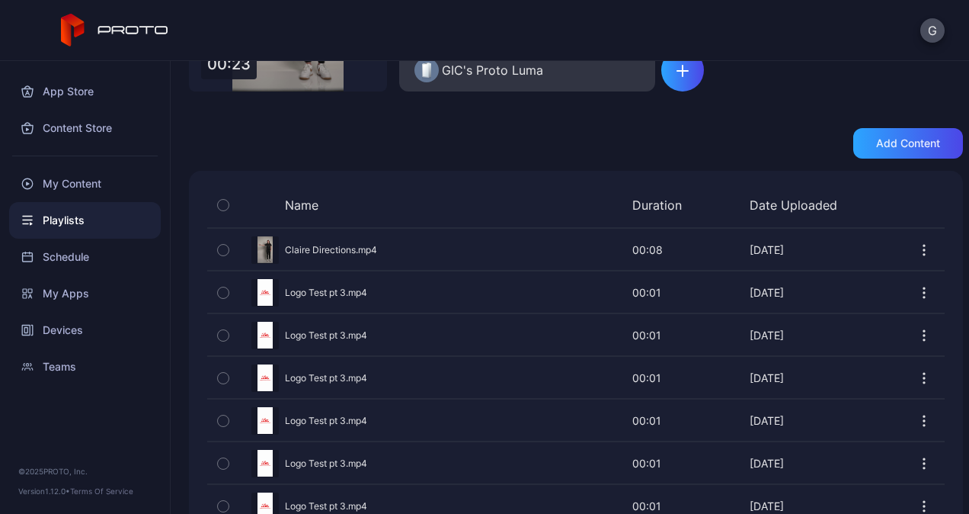
click at [917, 293] on icon "button" at bounding box center [924, 292] width 15 height 15
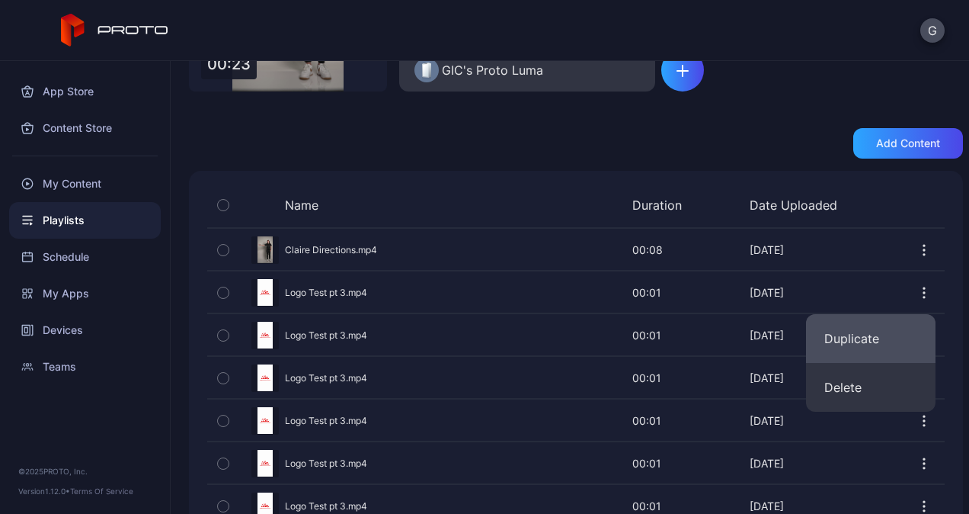
click at [908, 319] on button "Duplicate" at bounding box center [871, 338] width 130 height 49
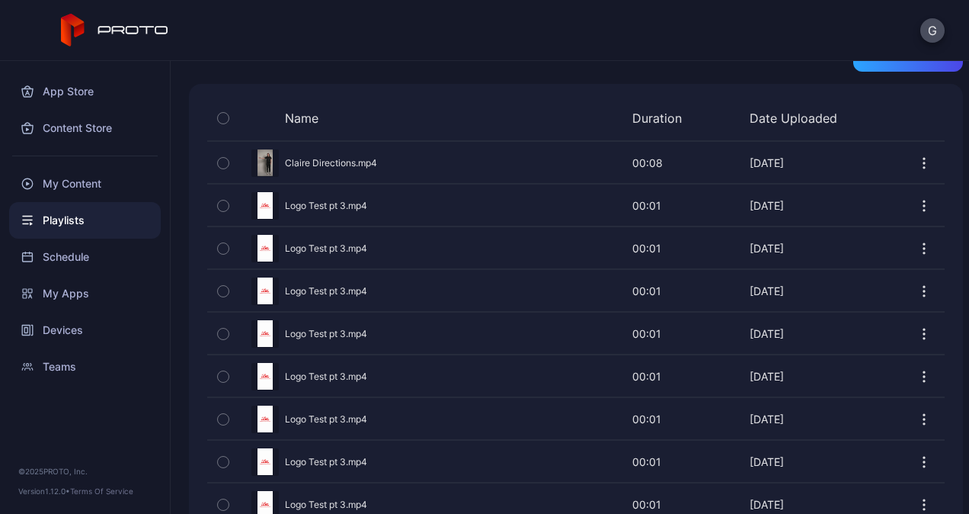
click at [917, 234] on button "button" at bounding box center [924, 248] width 15 height 30
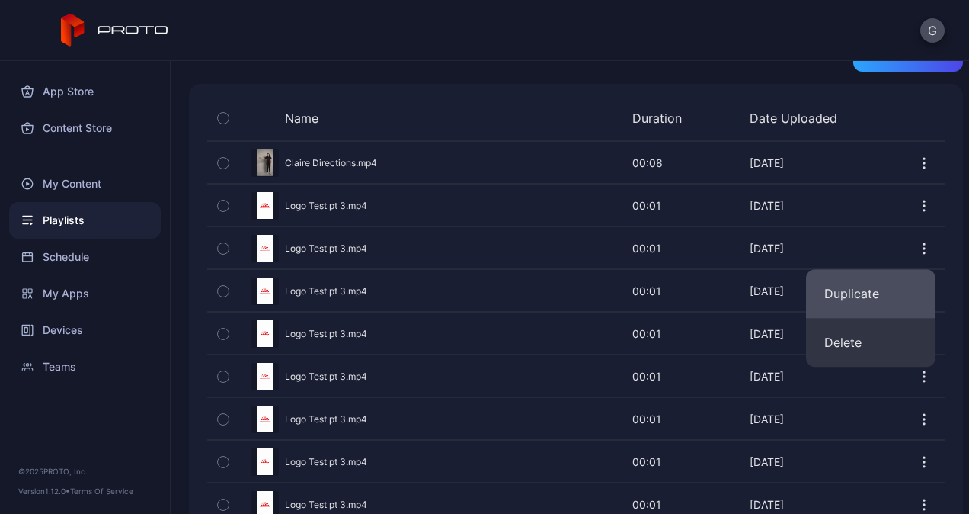
click at [906, 296] on button "Duplicate" at bounding box center [871, 293] width 130 height 49
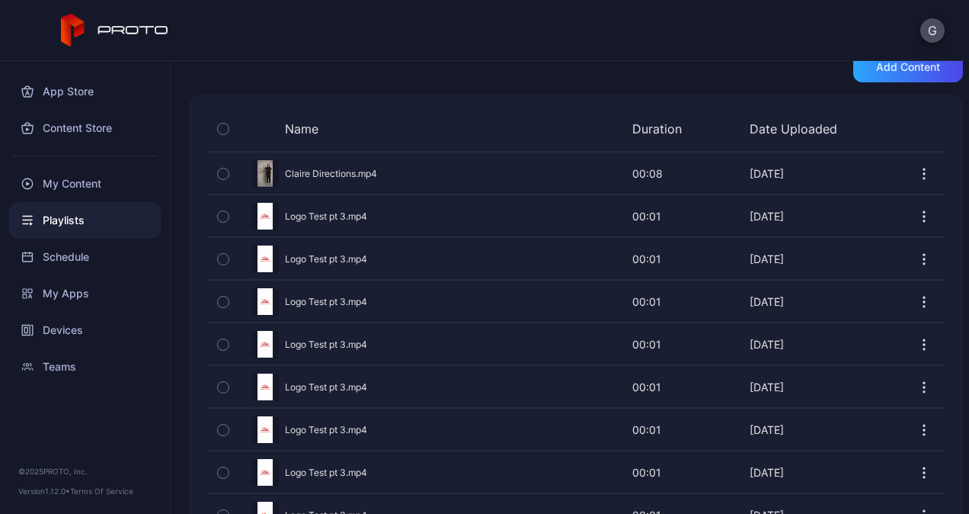
click at [924, 263] on icon "button" at bounding box center [925, 264] width 2 height 2
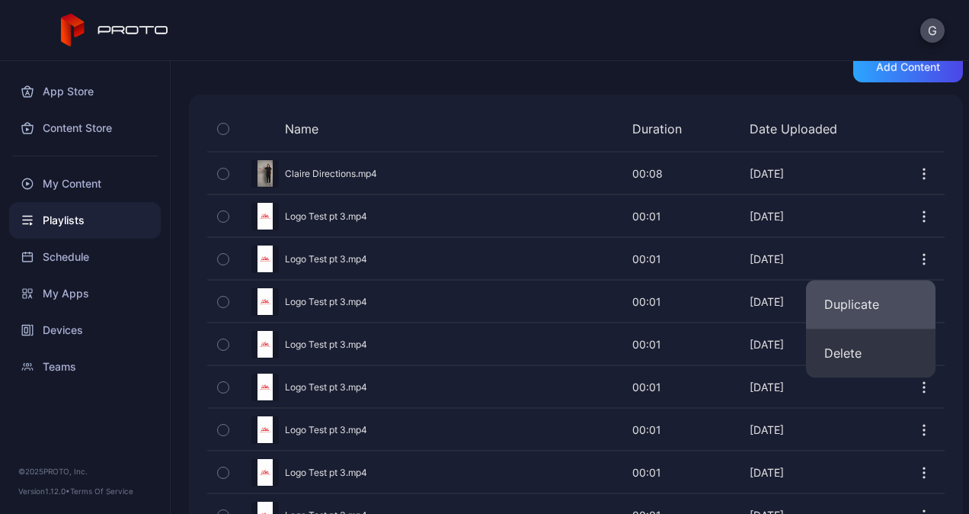
click at [898, 306] on button "Duplicate" at bounding box center [871, 304] width 130 height 49
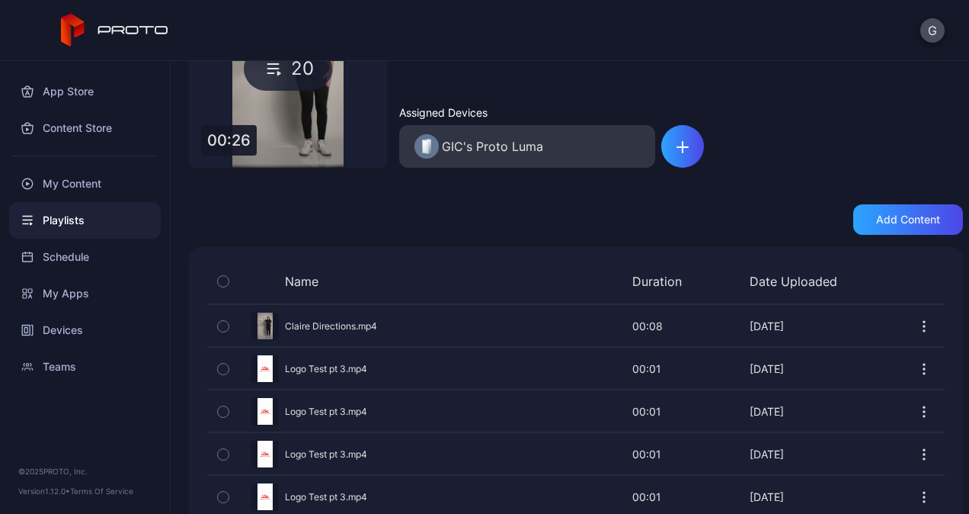
click at [917, 369] on icon "button" at bounding box center [924, 368] width 15 height 15
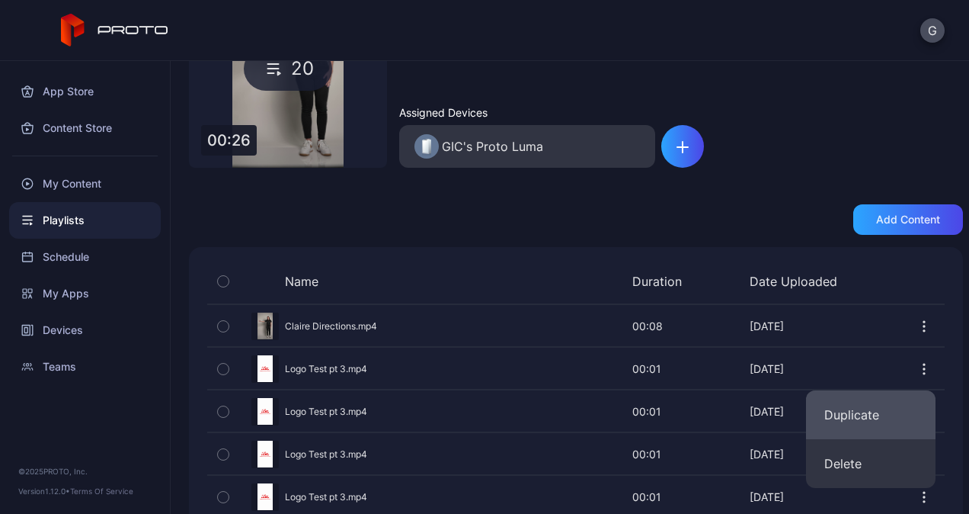
click at [902, 405] on button "Duplicate" at bounding box center [871, 414] width 130 height 49
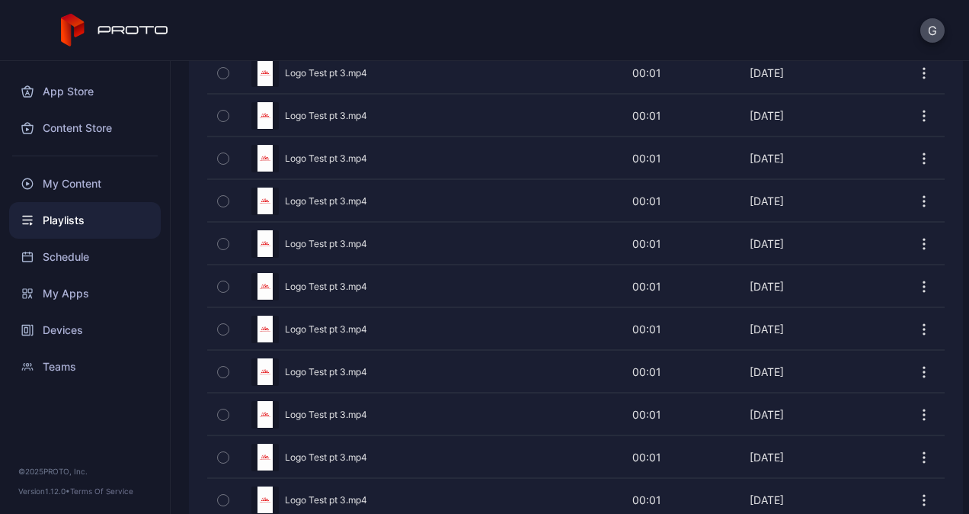
click at [917, 201] on icon "button" at bounding box center [924, 201] width 15 height 15
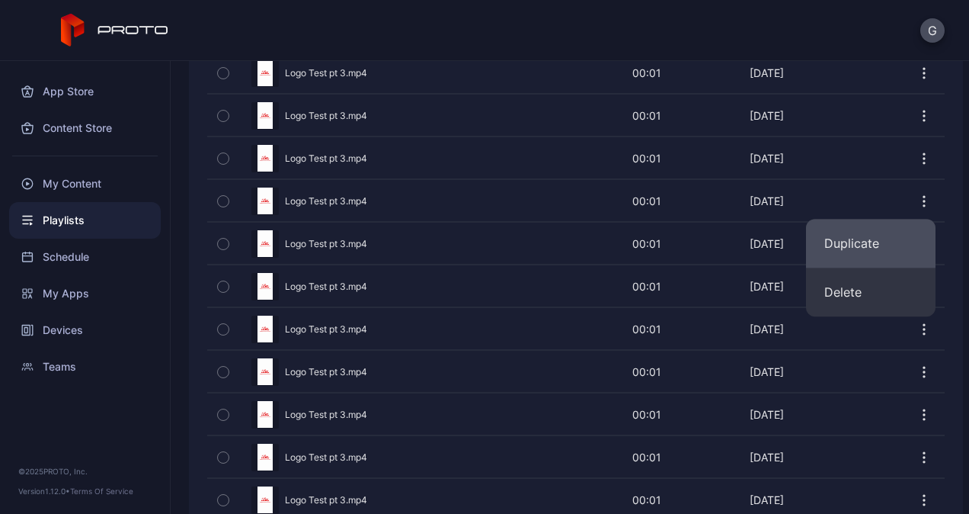
click at [873, 244] on button "Duplicate" at bounding box center [871, 243] width 130 height 49
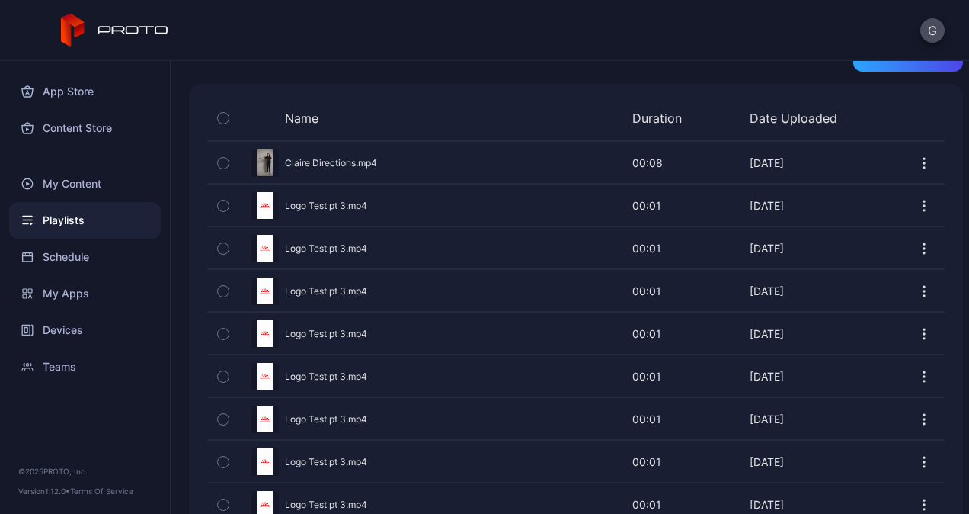
click at [917, 257] on button "button" at bounding box center [924, 248] width 15 height 30
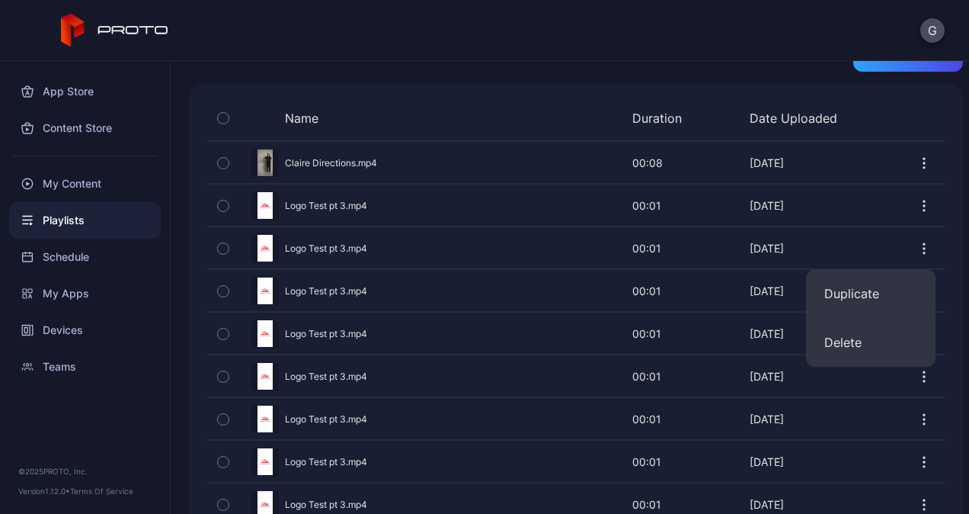
click at [902, 290] on button "Duplicate" at bounding box center [871, 293] width 130 height 49
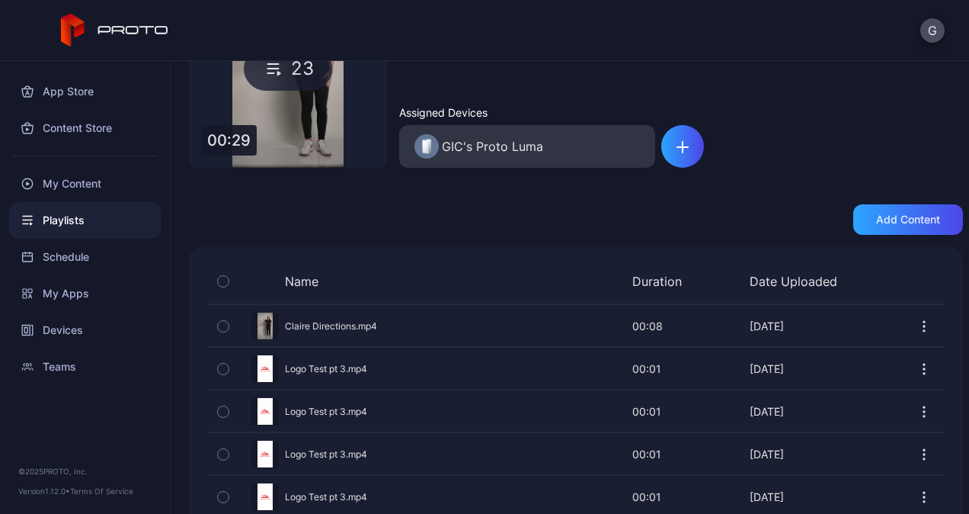
click at [917, 414] on icon "button" at bounding box center [924, 411] width 15 height 15
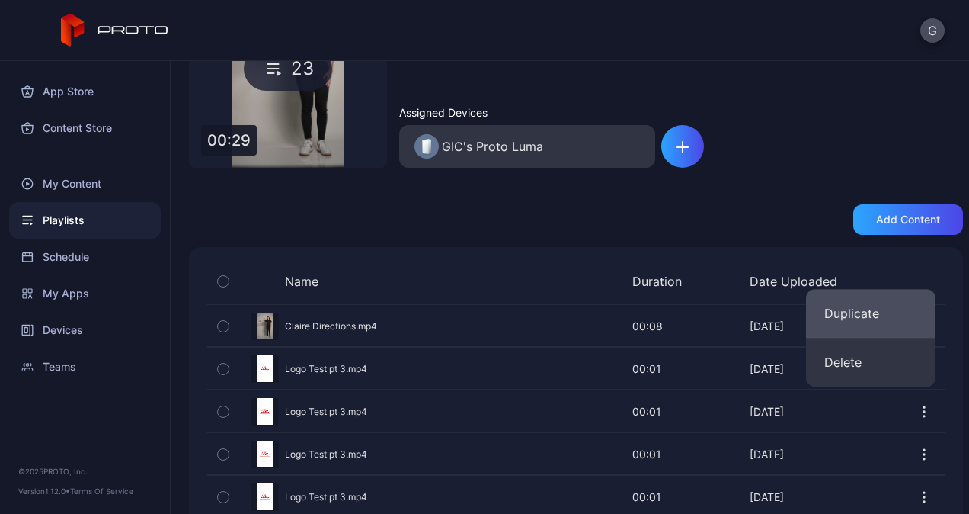
click at [878, 330] on button "Duplicate" at bounding box center [871, 313] width 130 height 49
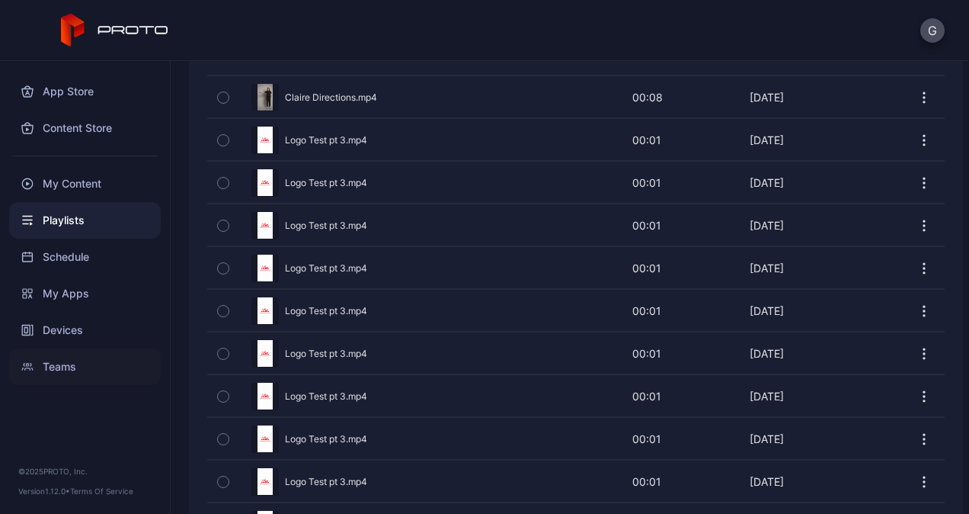
click at [67, 372] on div "Teams" at bounding box center [85, 366] width 152 height 37
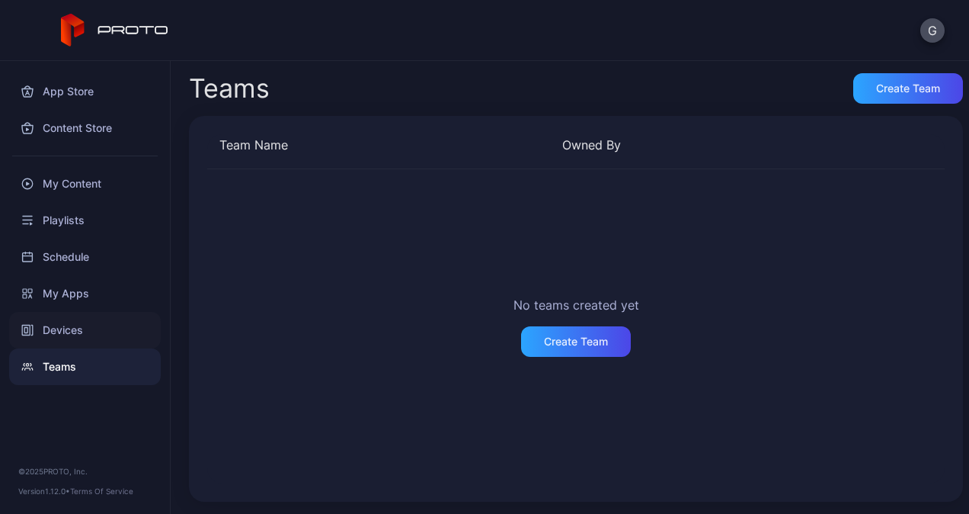
click at [136, 319] on div "Devices" at bounding box center [85, 330] width 152 height 37
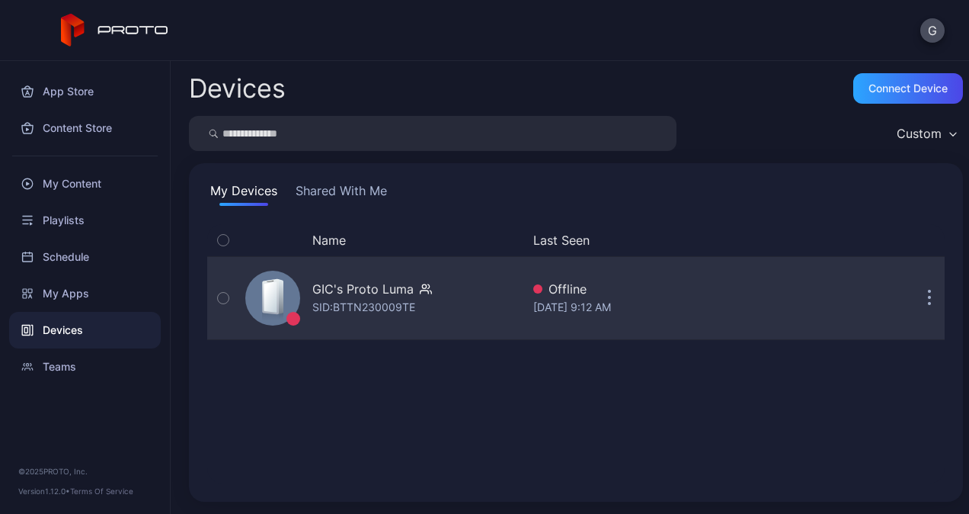
click at [381, 283] on div "GIC's Proto Luma" at bounding box center [362, 289] width 101 height 18
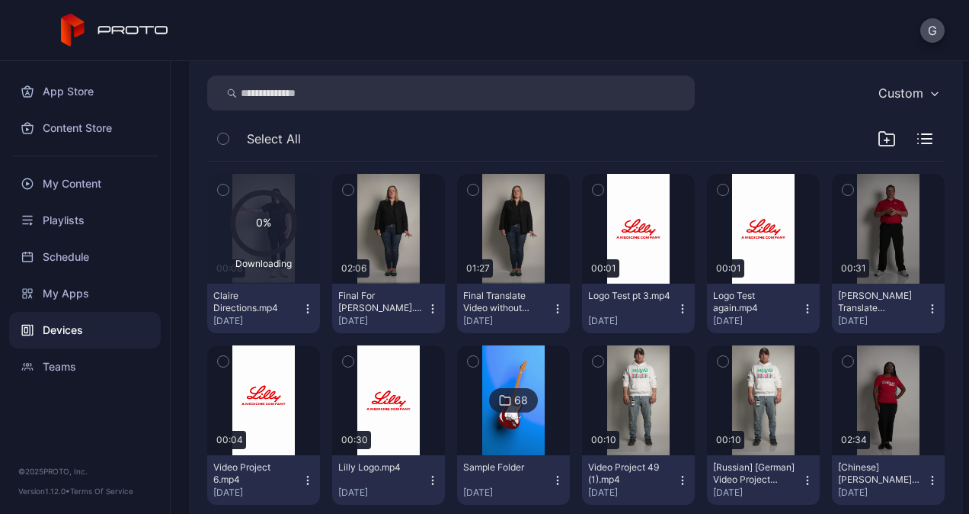
scroll to position [229, 0]
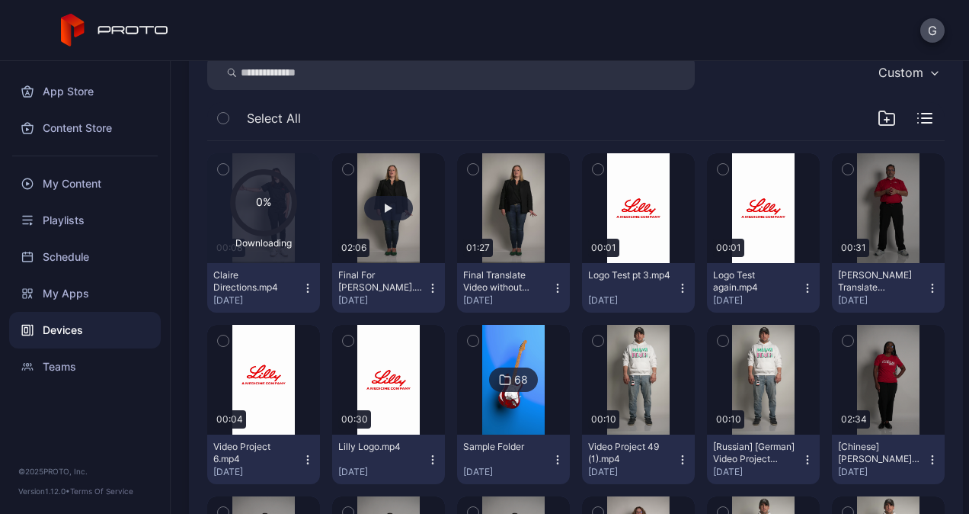
click at [379, 235] on button "button" at bounding box center [388, 208] width 113 height 110
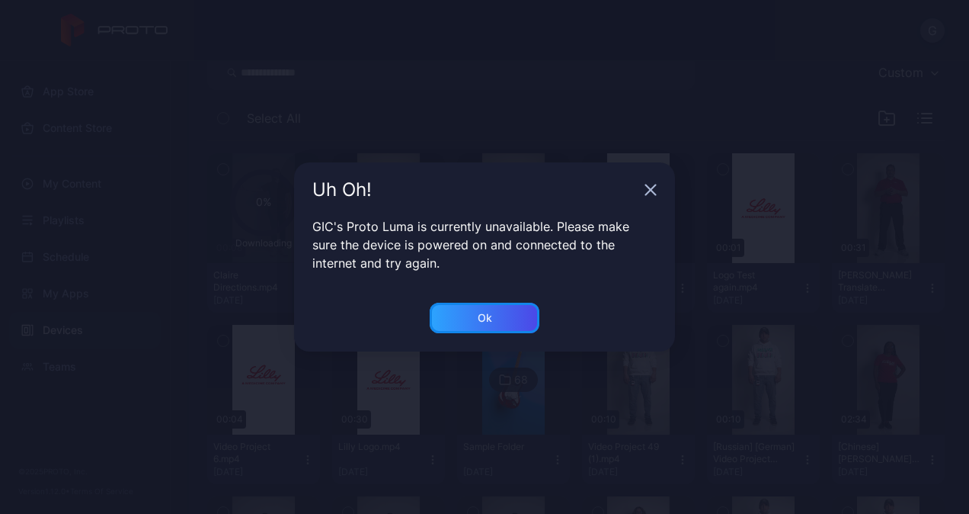
click at [488, 312] on div "Ok" at bounding box center [485, 318] width 110 height 30
